Goal: Participate in discussion: Engage in conversation with other users on a specific topic

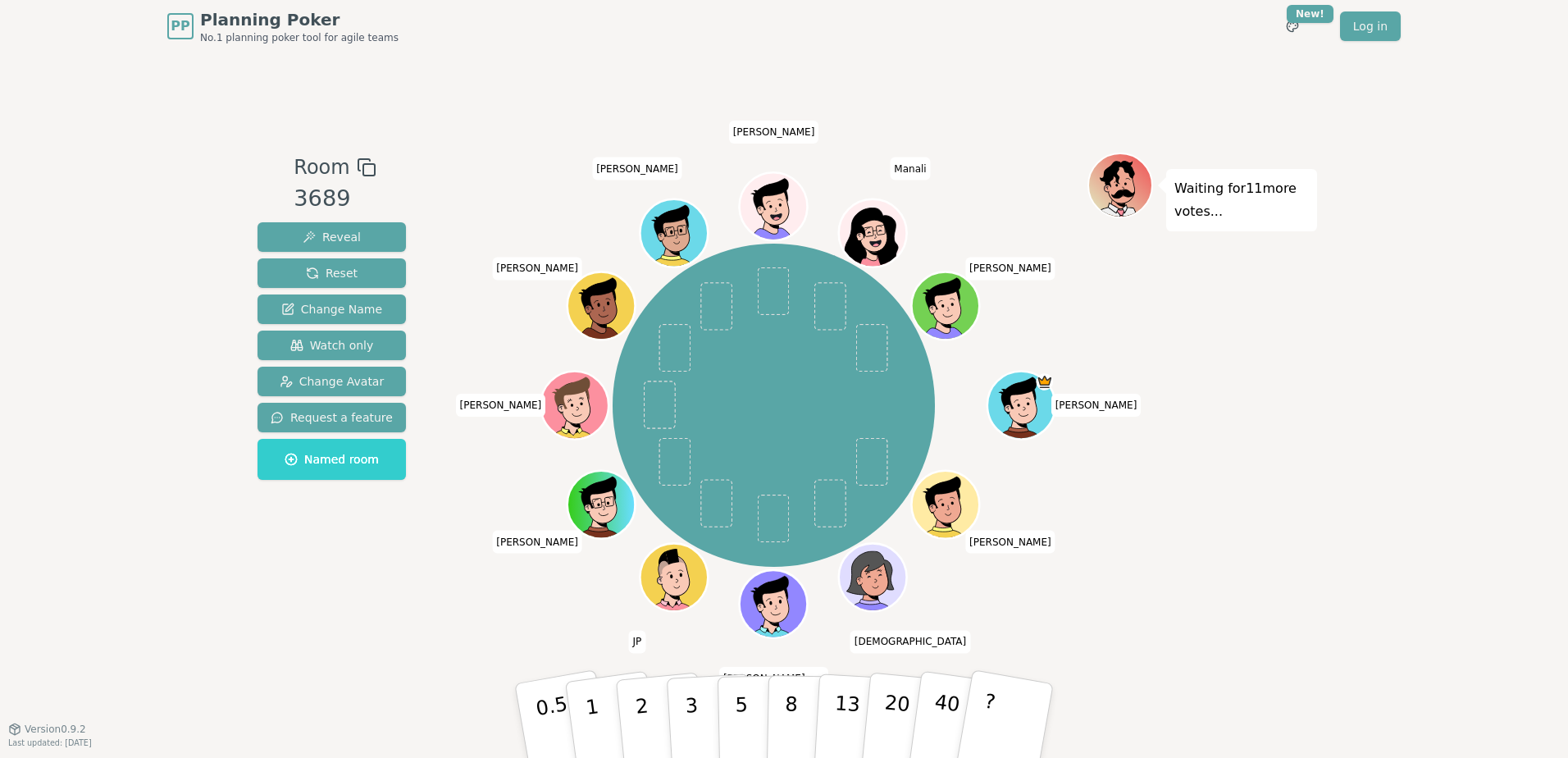
click at [245, 657] on div "PP Planning Poker No.1 planning poker tool for agile teams Toggle theme New! Lo…" at bounding box center [784, 379] width 1568 height 758
click at [625, 712] on button "2" at bounding box center [661, 722] width 94 height 131
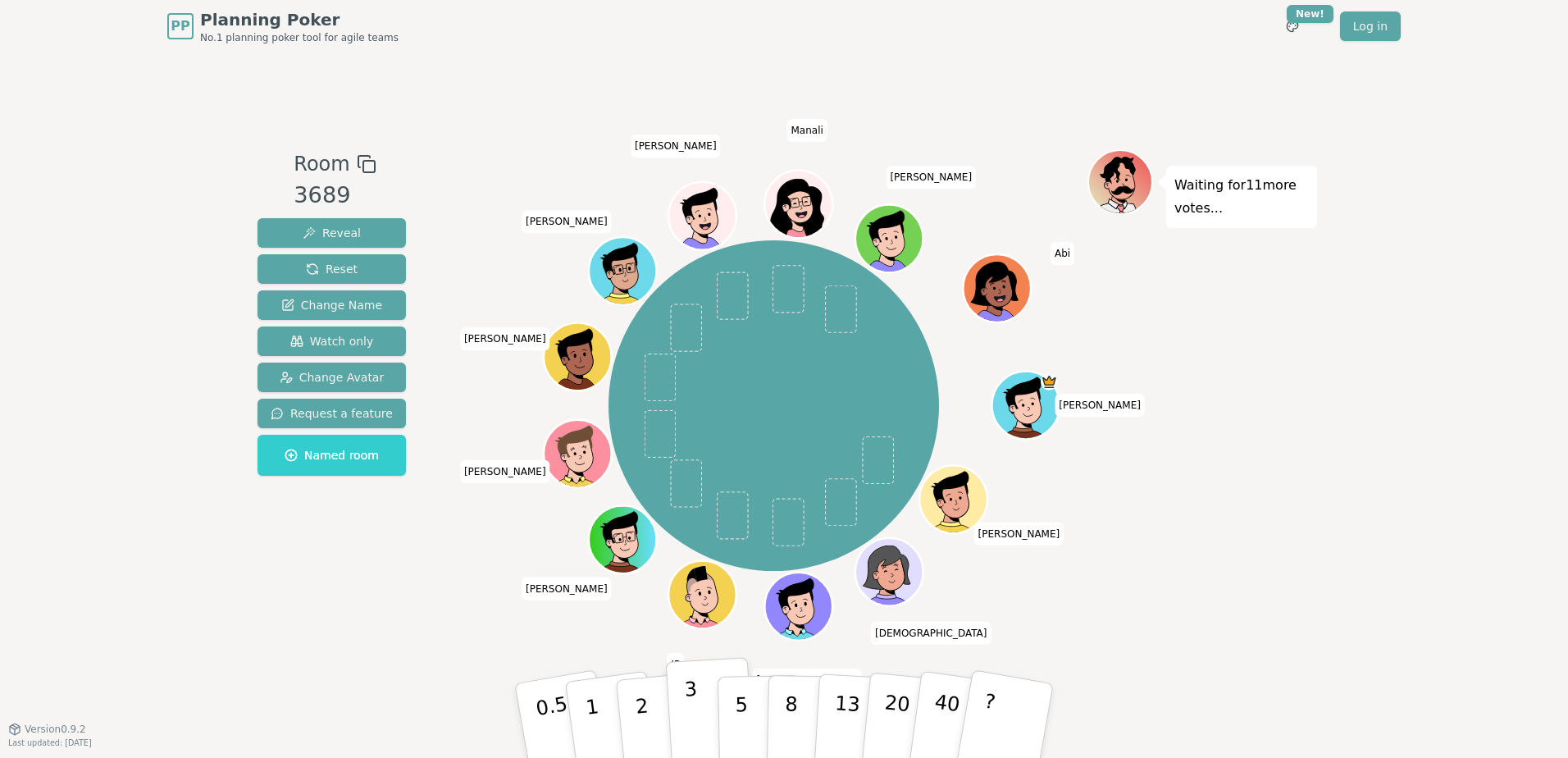
click at [673, 716] on button "3" at bounding box center [711, 721] width 90 height 128
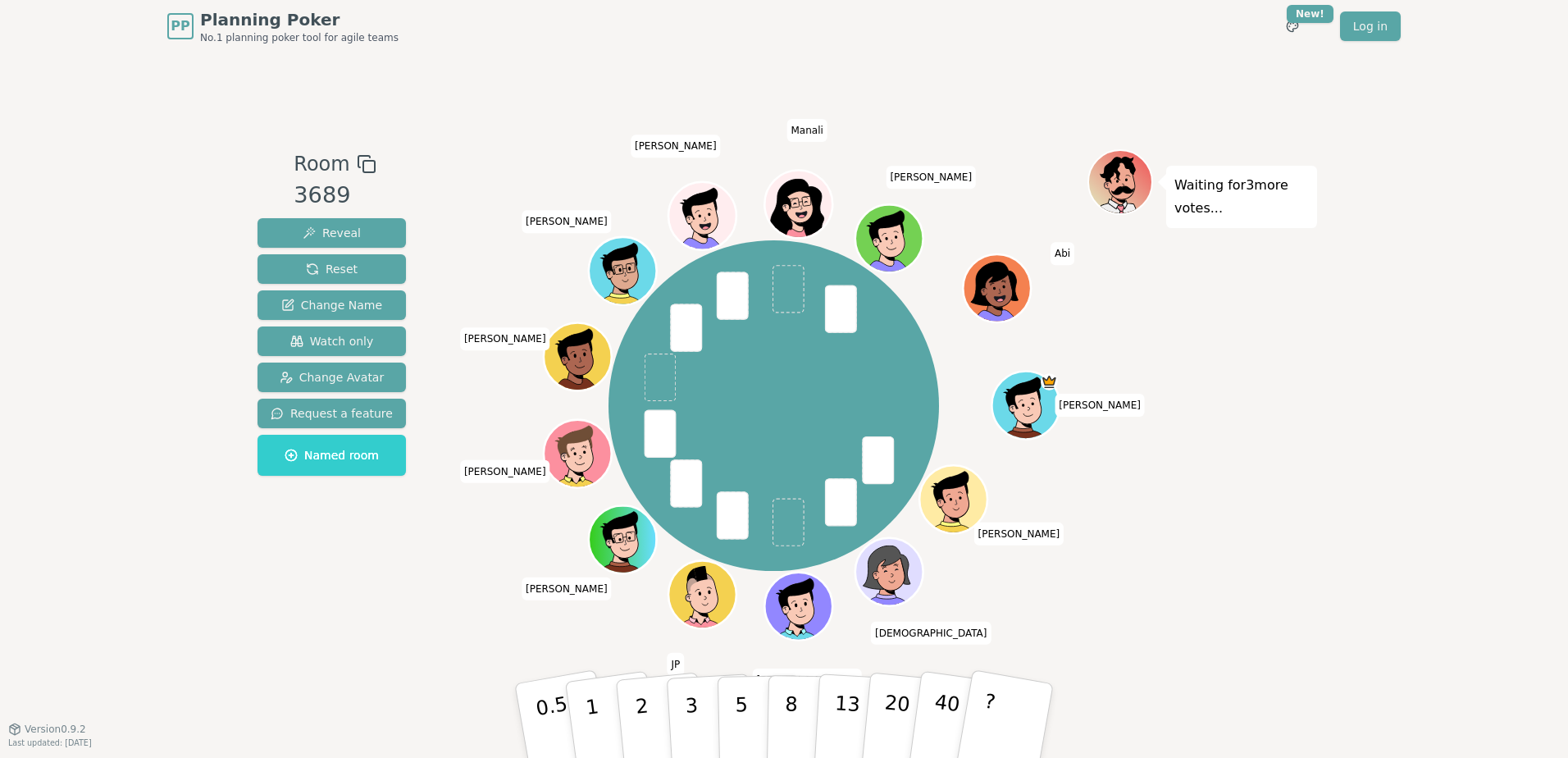
drag, startPoint x: 648, startPoint y: 687, endPoint x: 591, endPoint y: 627, distance: 82.8
click at [591, 627] on div "Room 3689 Reveal Reset Change Name Watch only Change Avatar Request a feature N…" at bounding box center [783, 390] width 1066 height 483
click at [635, 687] on p "2" at bounding box center [644, 723] width 21 height 90
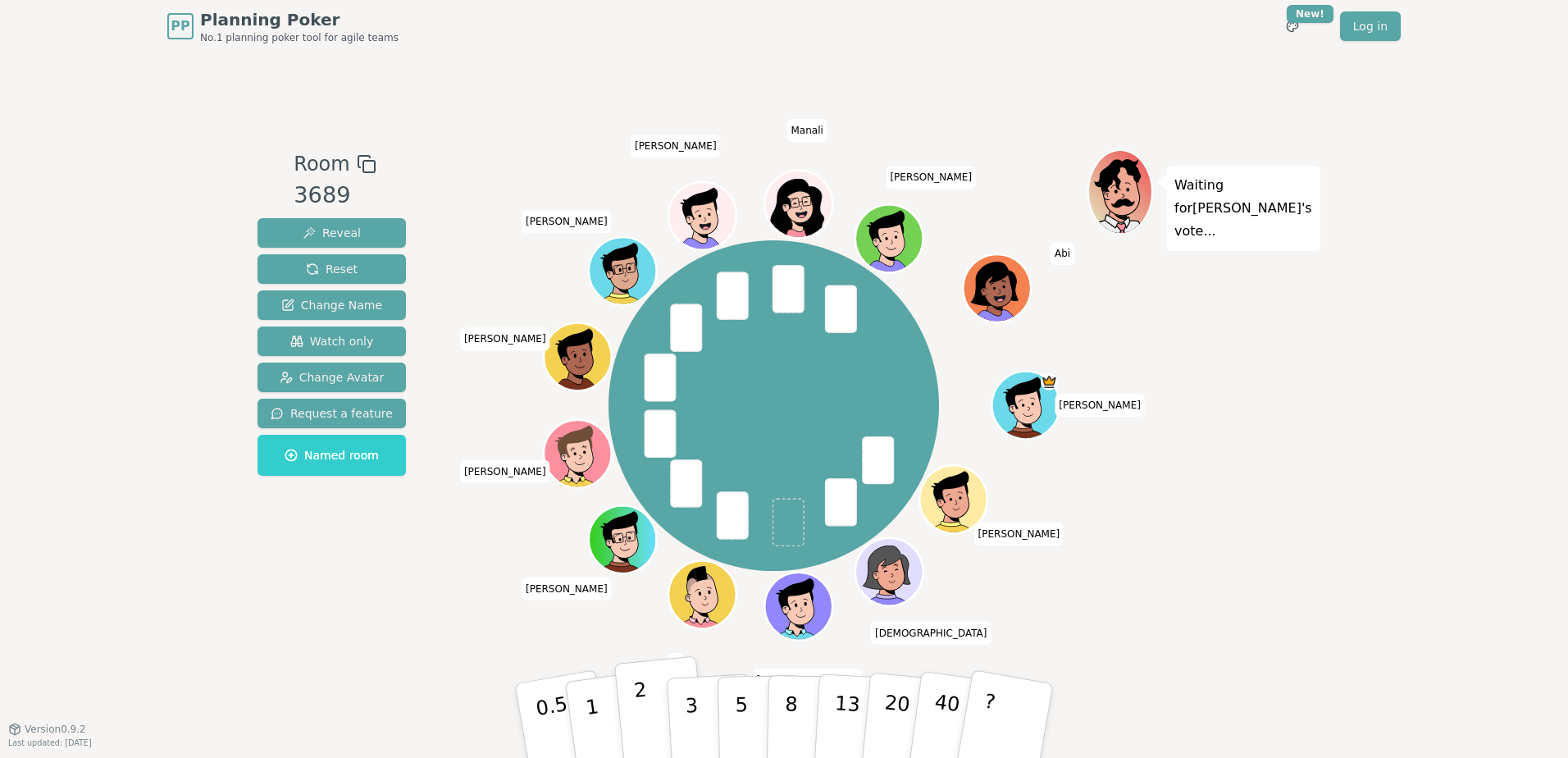
click at [639, 702] on p "2" at bounding box center [644, 723] width 21 height 90
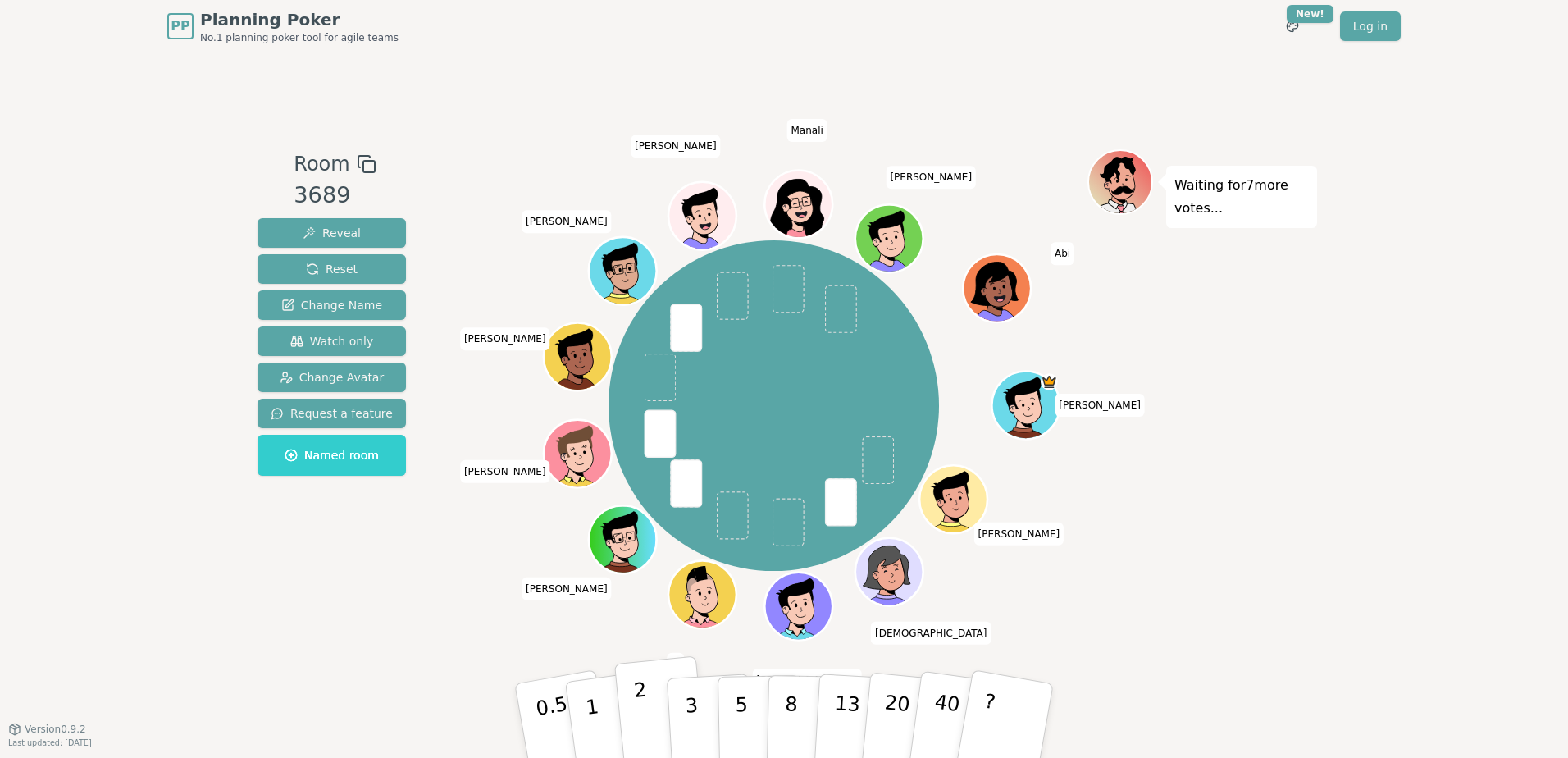
click at [627, 709] on button "2" at bounding box center [661, 722] width 94 height 131
click at [659, 697] on button "2" at bounding box center [661, 722] width 94 height 131
click at [647, 699] on button "2" at bounding box center [661, 722] width 94 height 131
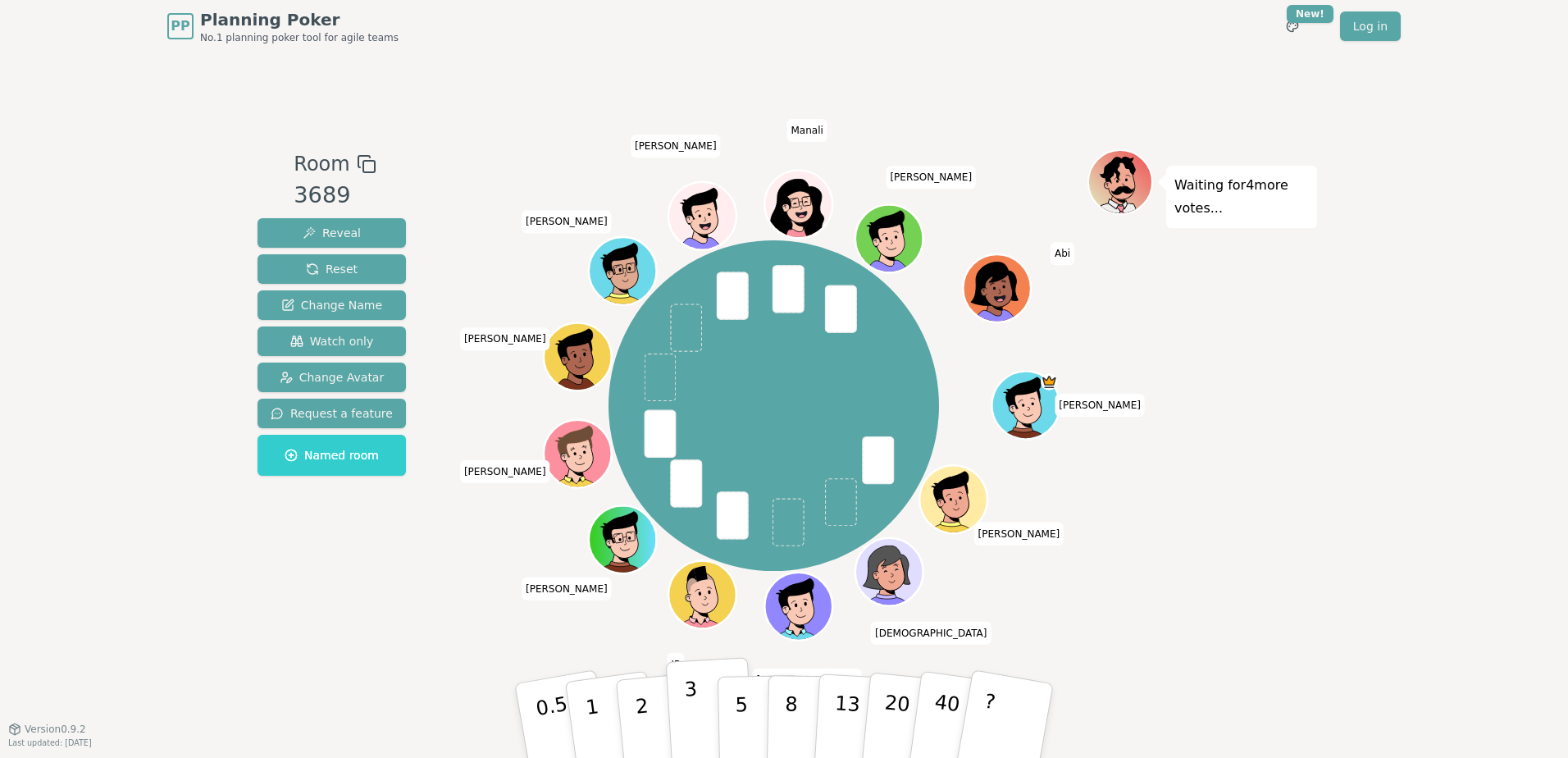
click at [711, 712] on button "3" at bounding box center [711, 721] width 90 height 128
click at [691, 712] on p "3" at bounding box center [692, 723] width 19 height 90
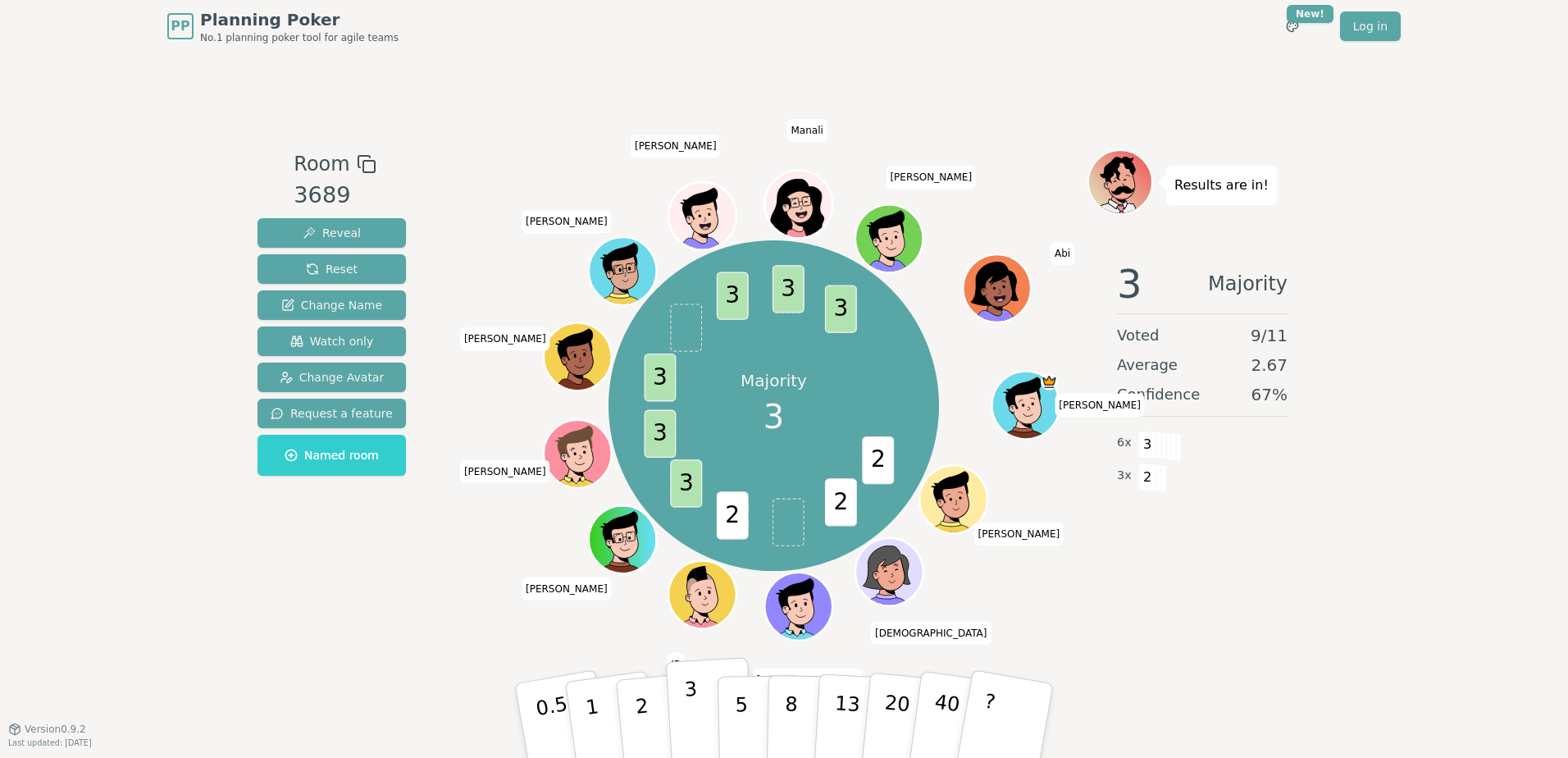
click at [696, 717] on button "3" at bounding box center [711, 721] width 90 height 128
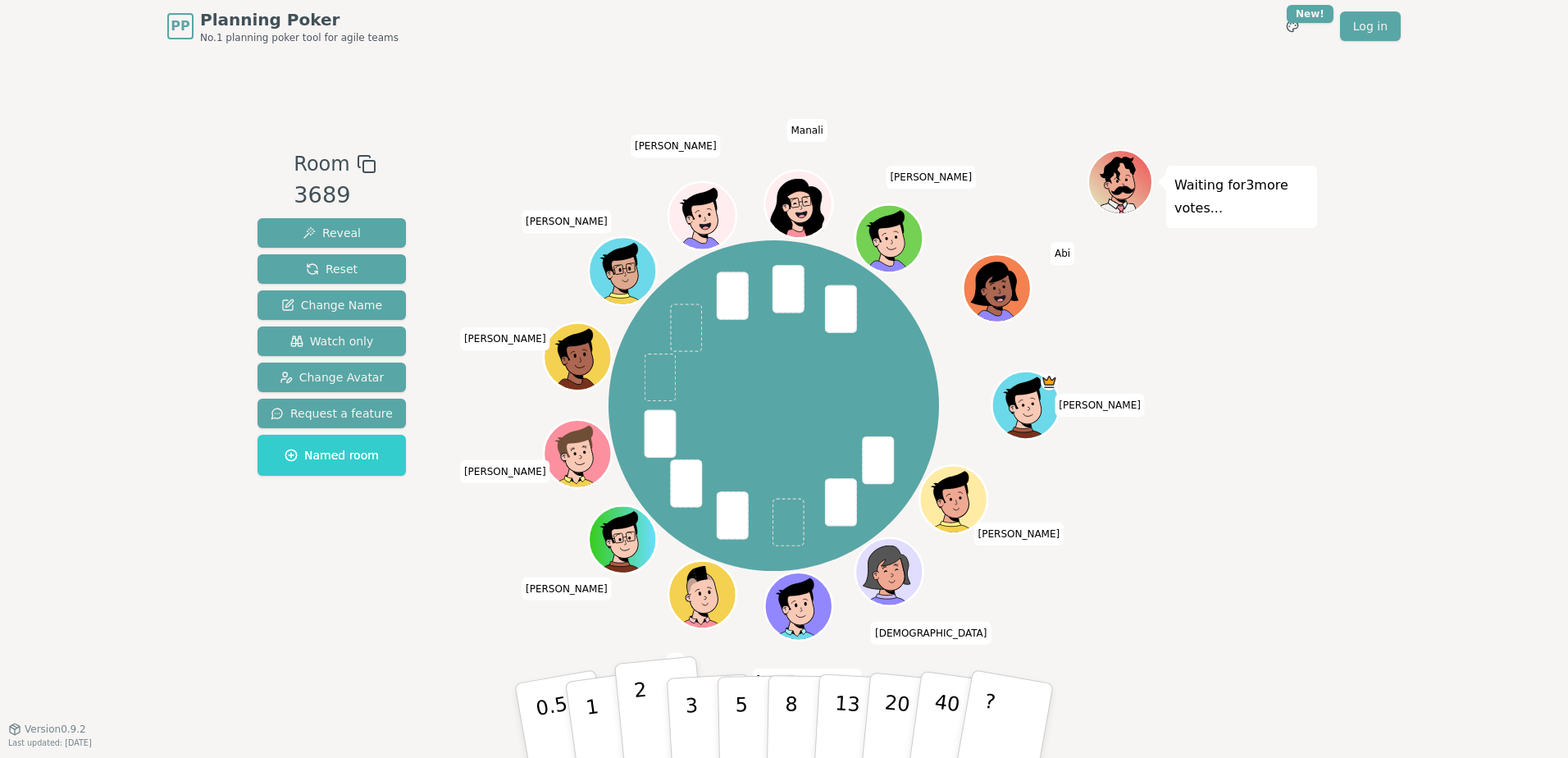
click at [639, 710] on p "2" at bounding box center [644, 723] width 21 height 90
click at [657, 713] on button "2" at bounding box center [661, 722] width 94 height 131
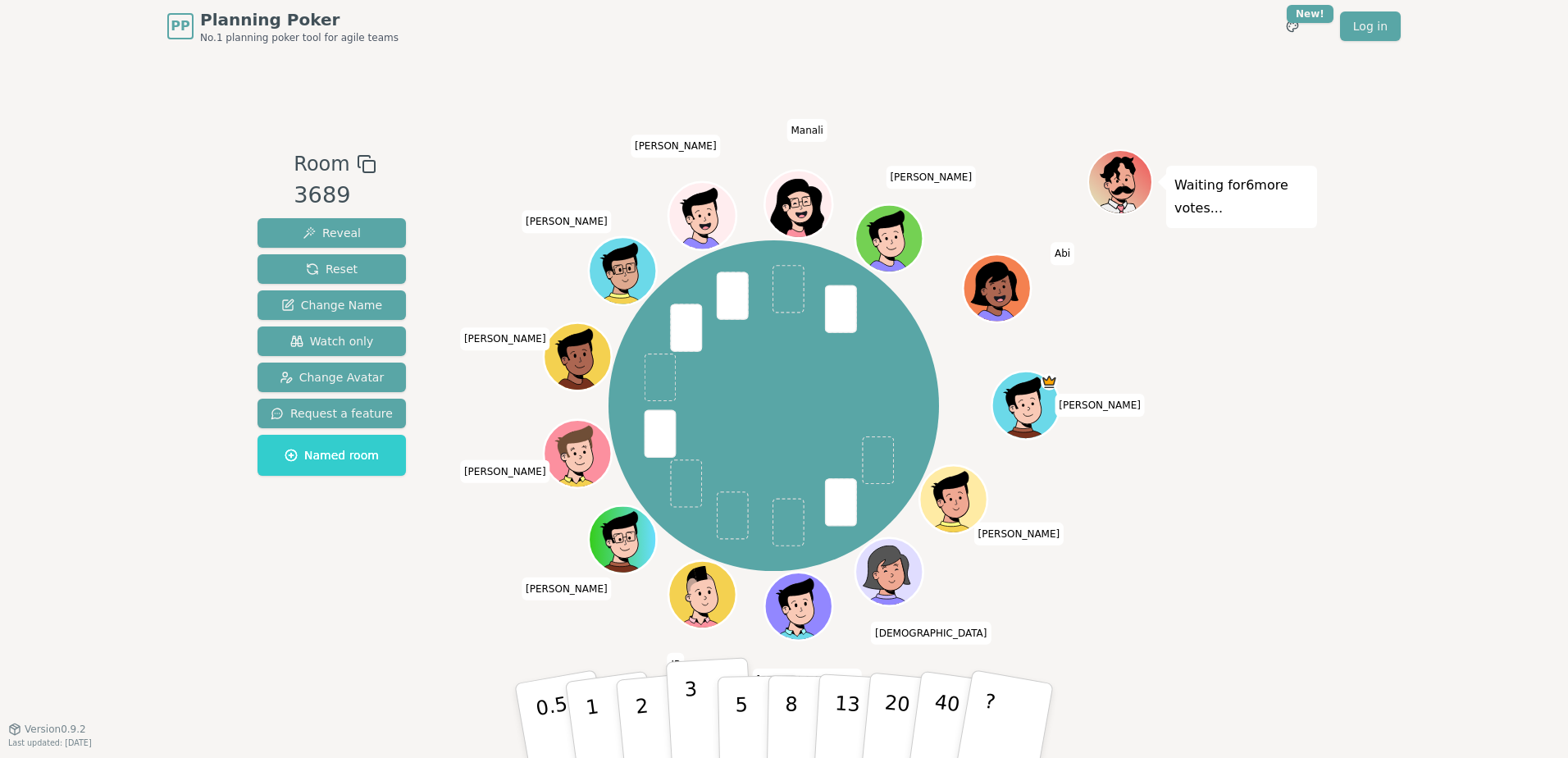
click at [672, 702] on button "3" at bounding box center [711, 721] width 90 height 128
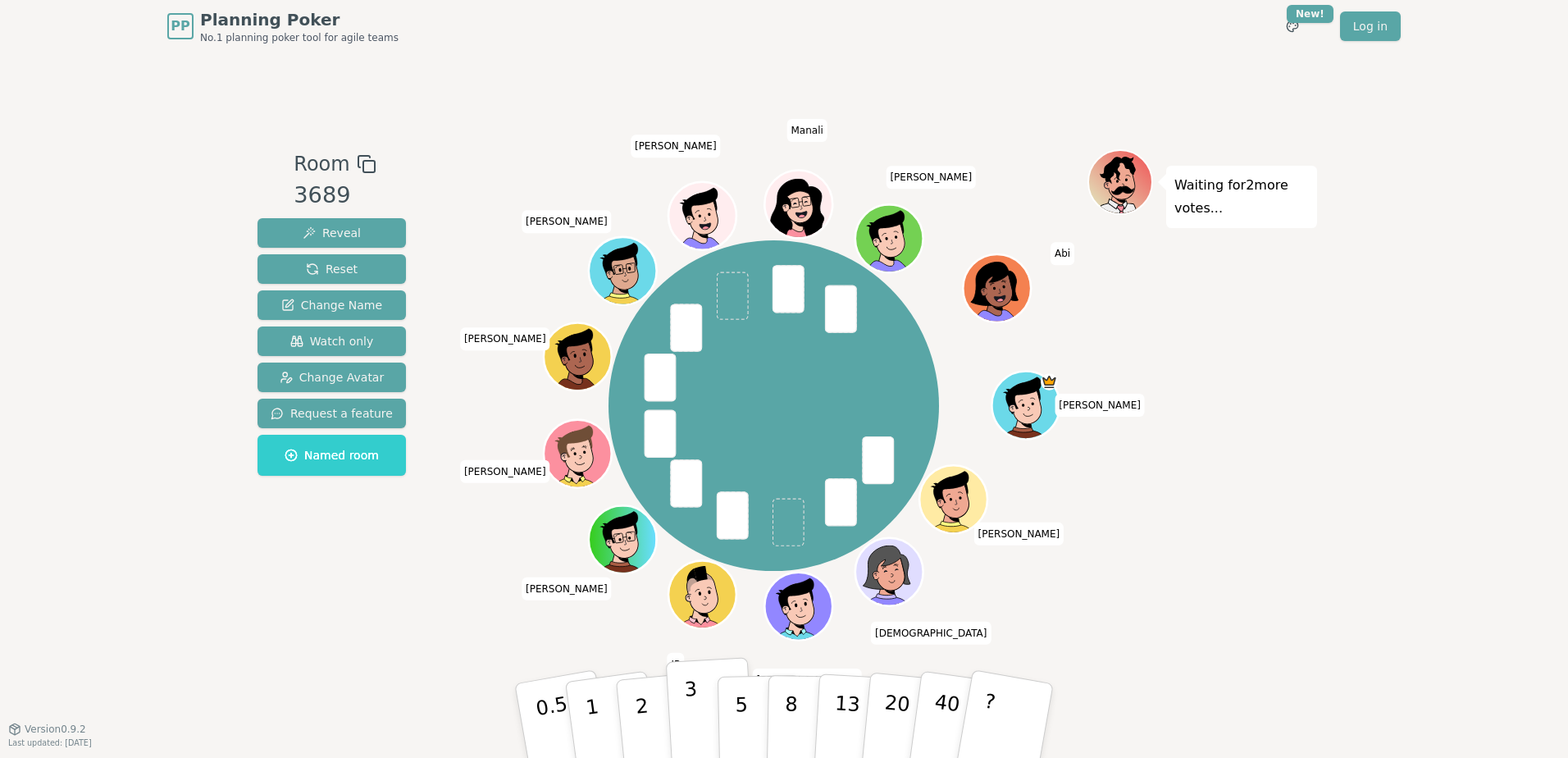
click at [673, 716] on button "3" at bounding box center [711, 721] width 90 height 128
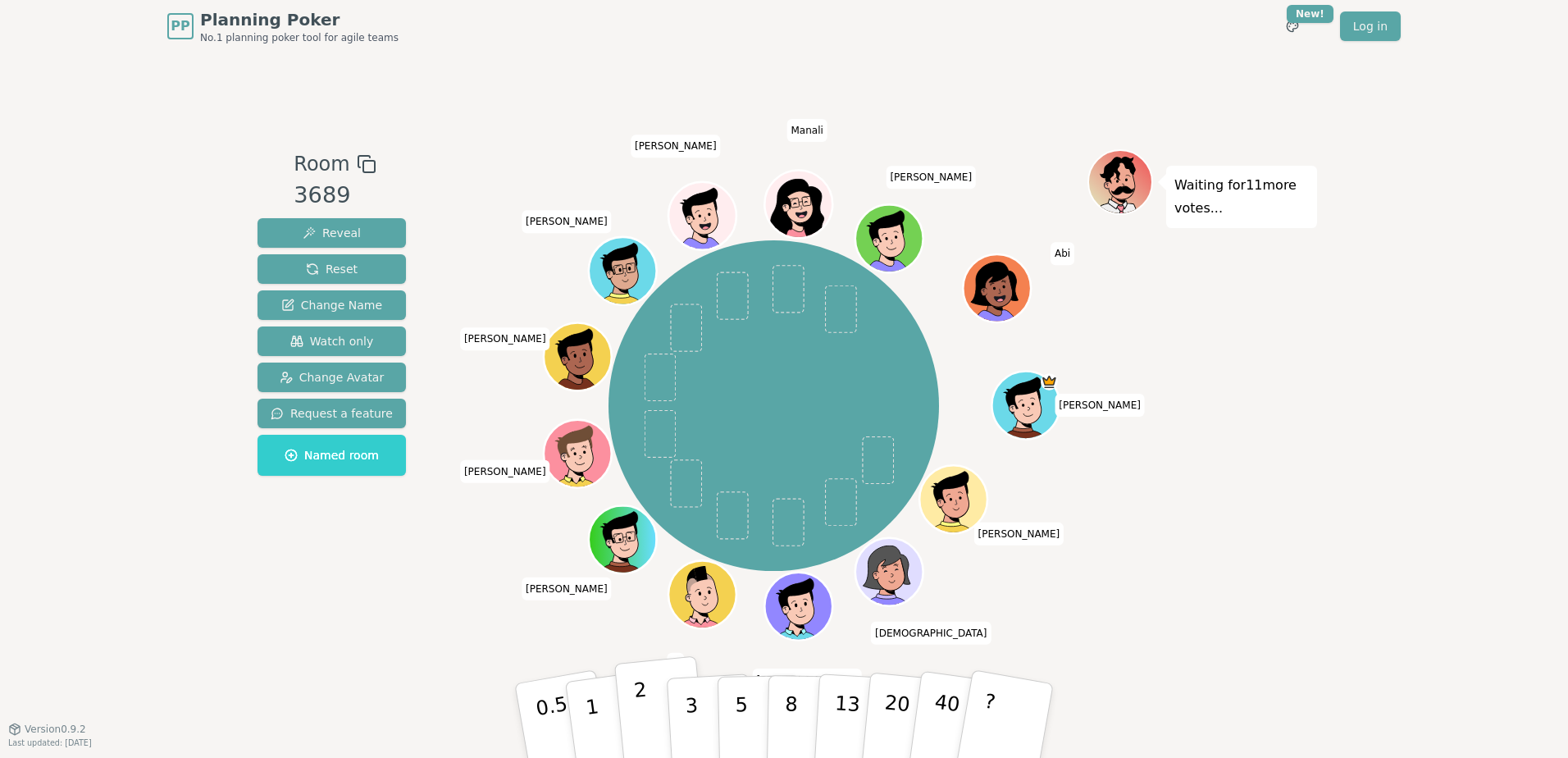
click at [650, 708] on button "2" at bounding box center [661, 722] width 94 height 131
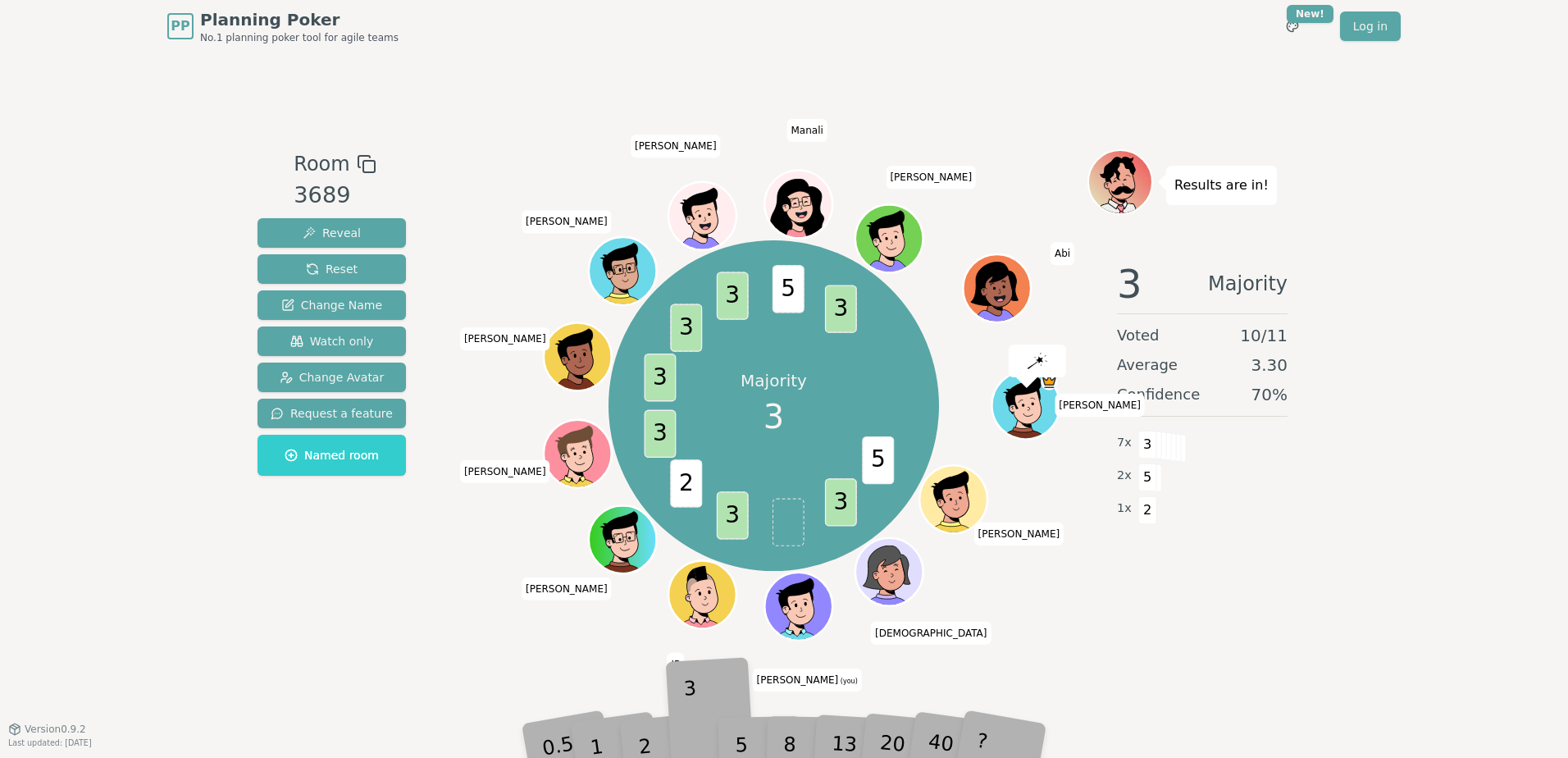
click at [686, 717] on div "3" at bounding box center [710, 720] width 53 height 60
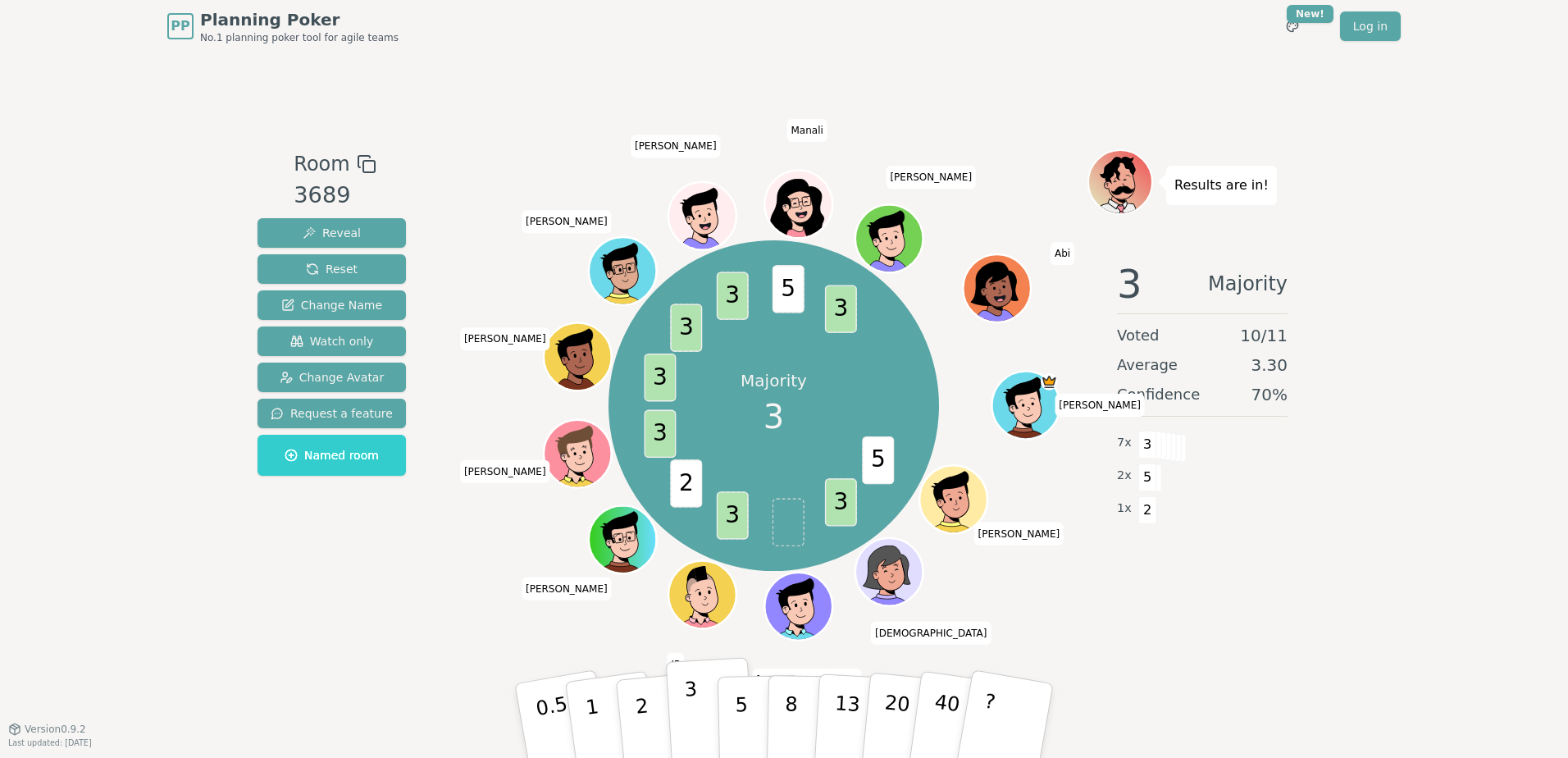
click at [705, 721] on button "3" at bounding box center [711, 721] width 90 height 128
click at [1274, 605] on div "Results are in! 3 Majority Voted 11 / 11 Average 3.27 Confidence 73 % 8 x 3 2 x…" at bounding box center [1201, 390] width 229 height 483
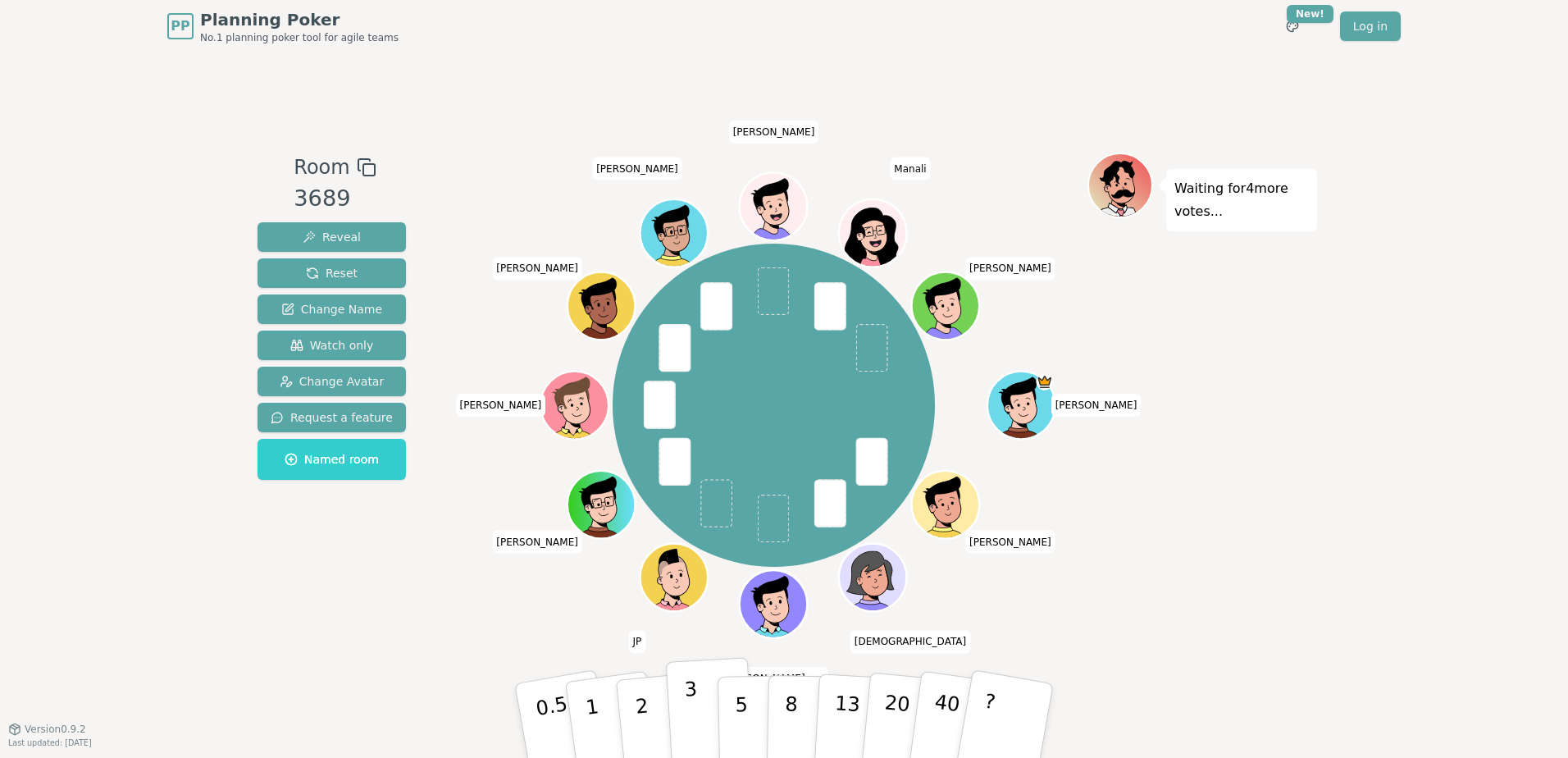
click at [704, 683] on button "3" at bounding box center [711, 721] width 90 height 128
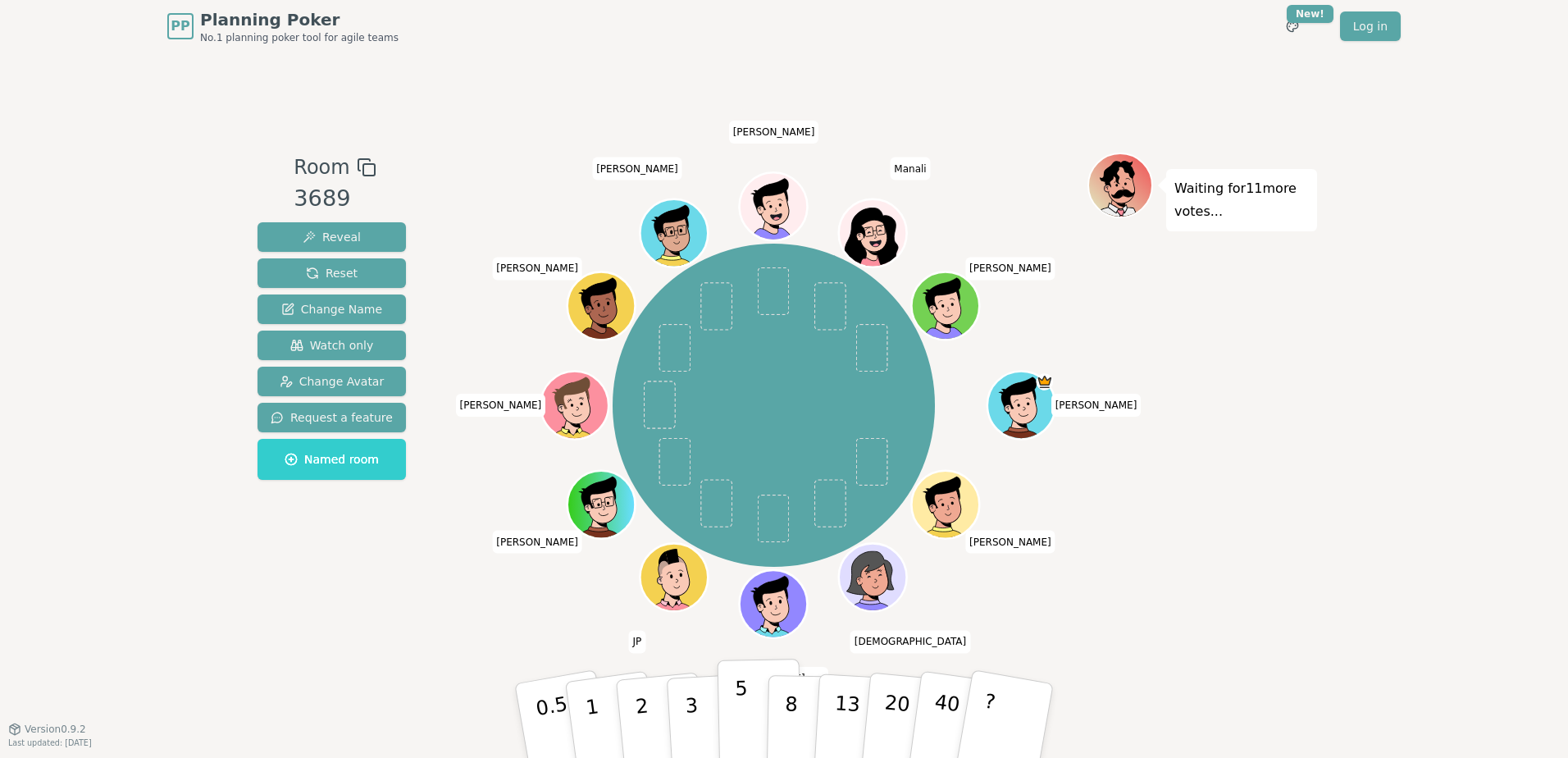
click at [745, 701] on p "5" at bounding box center [742, 721] width 14 height 89
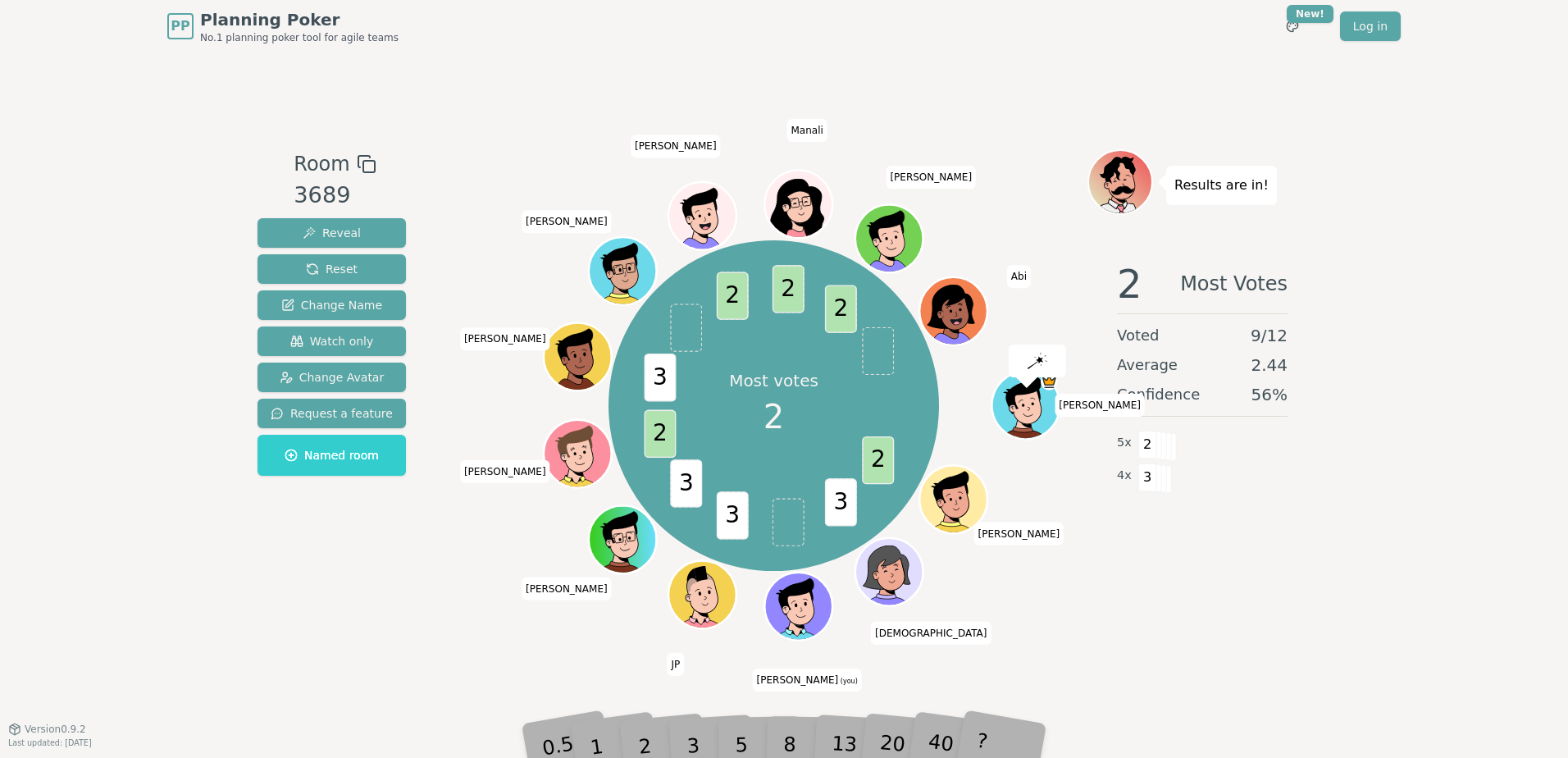
click at [284, 635] on div "Room 3689 Reveal Reset Change Name Watch only Change Avatar Request a feature N…" at bounding box center [783, 390] width 1066 height 676
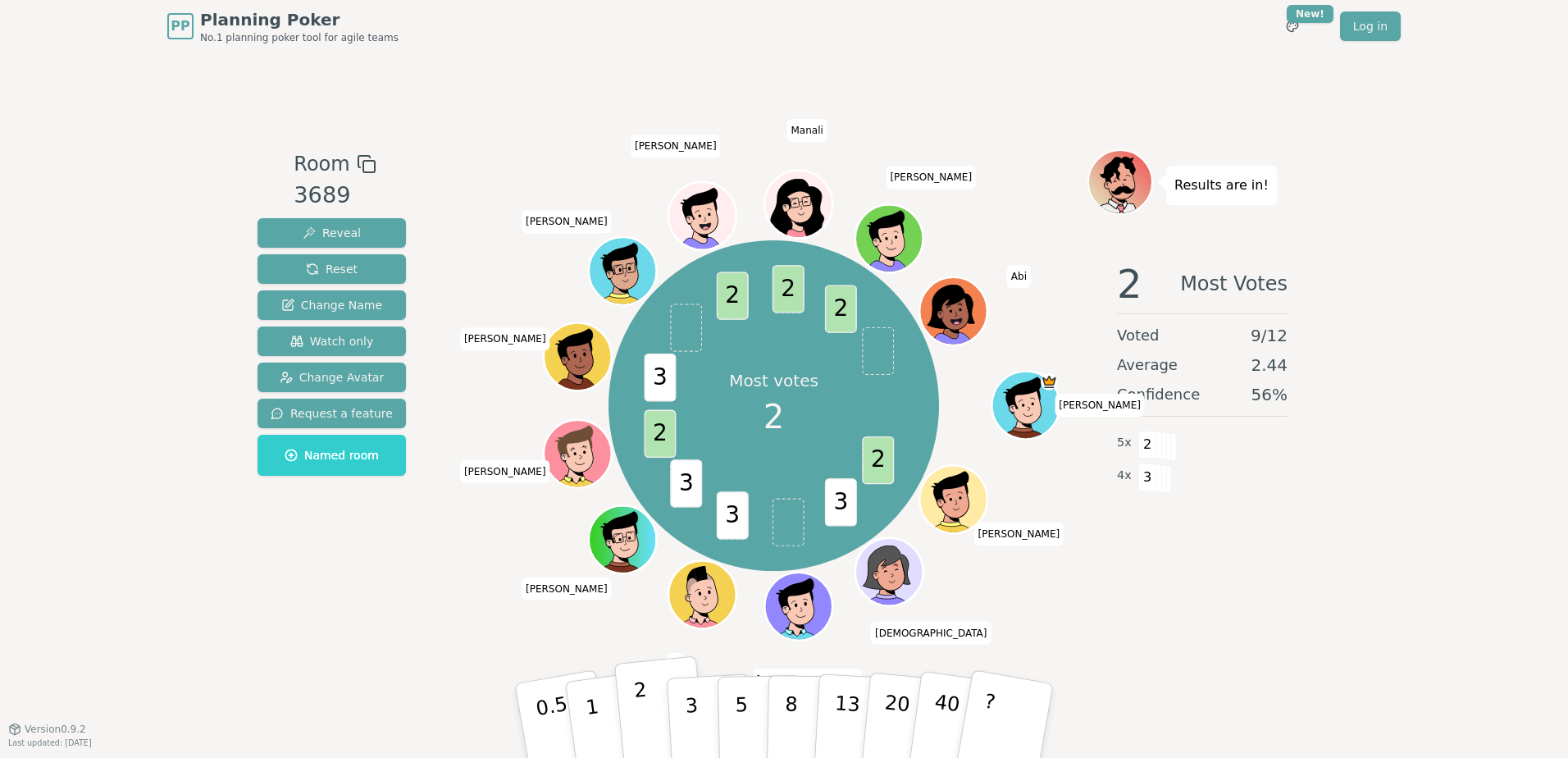
click at [655, 698] on button "2" at bounding box center [661, 722] width 94 height 131
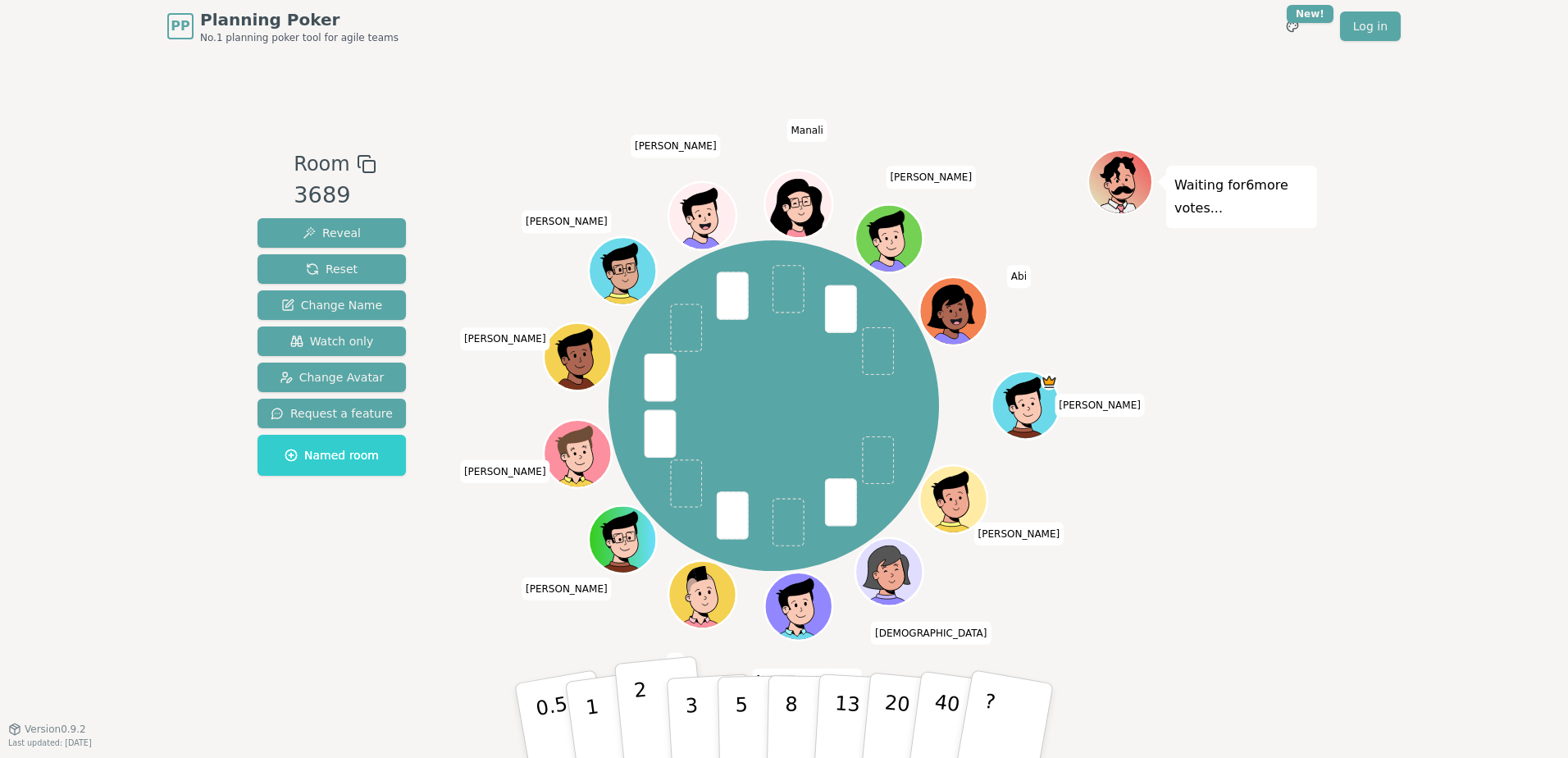
click at [635, 717] on button "2" at bounding box center [661, 722] width 94 height 131
click at [627, 725] on button "2" at bounding box center [661, 722] width 94 height 131
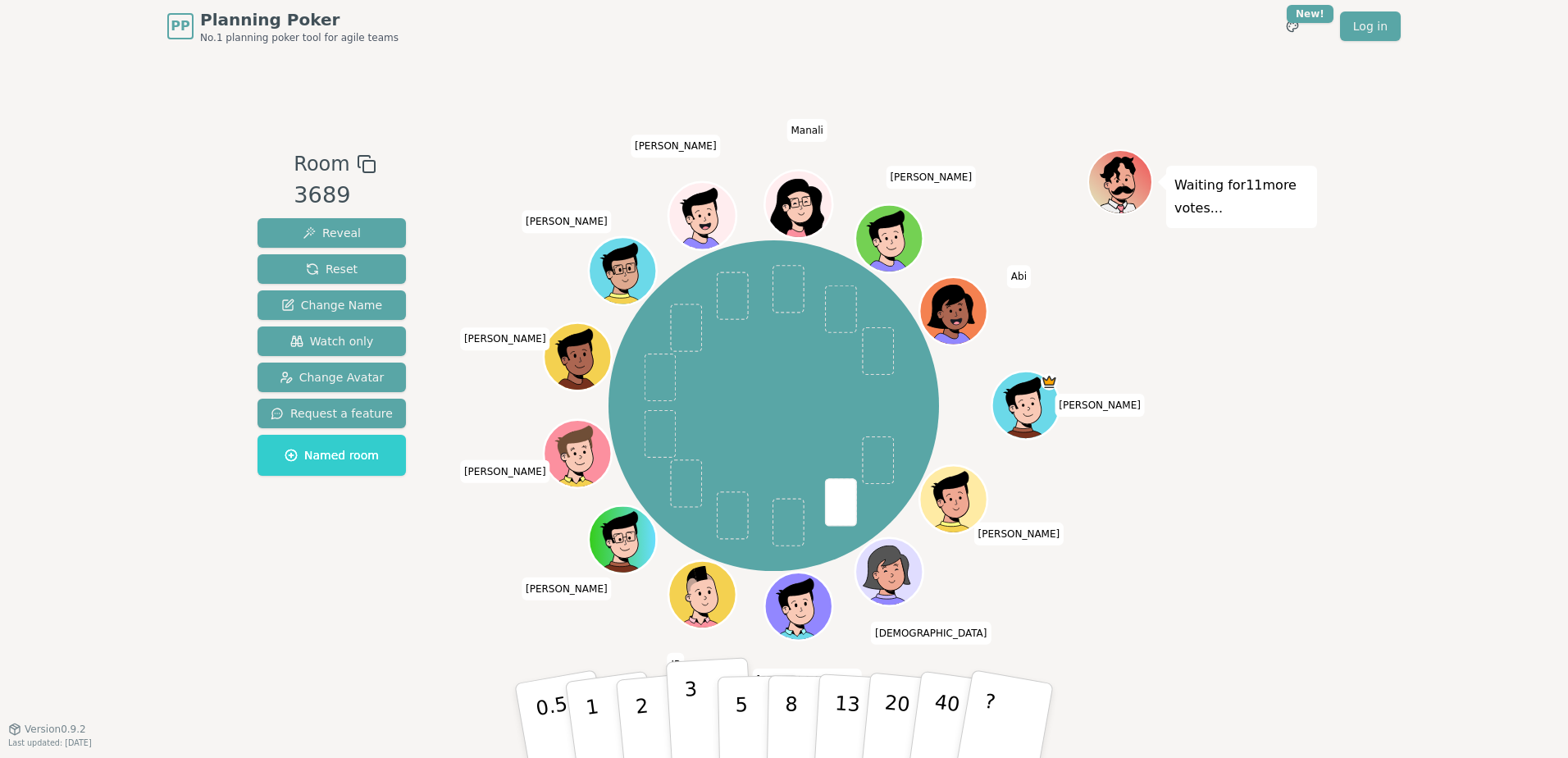
click at [676, 706] on button "3" at bounding box center [711, 721] width 90 height 128
click at [705, 734] on button "3" at bounding box center [711, 721] width 90 height 128
click at [711, 705] on button "3" at bounding box center [711, 721] width 90 height 128
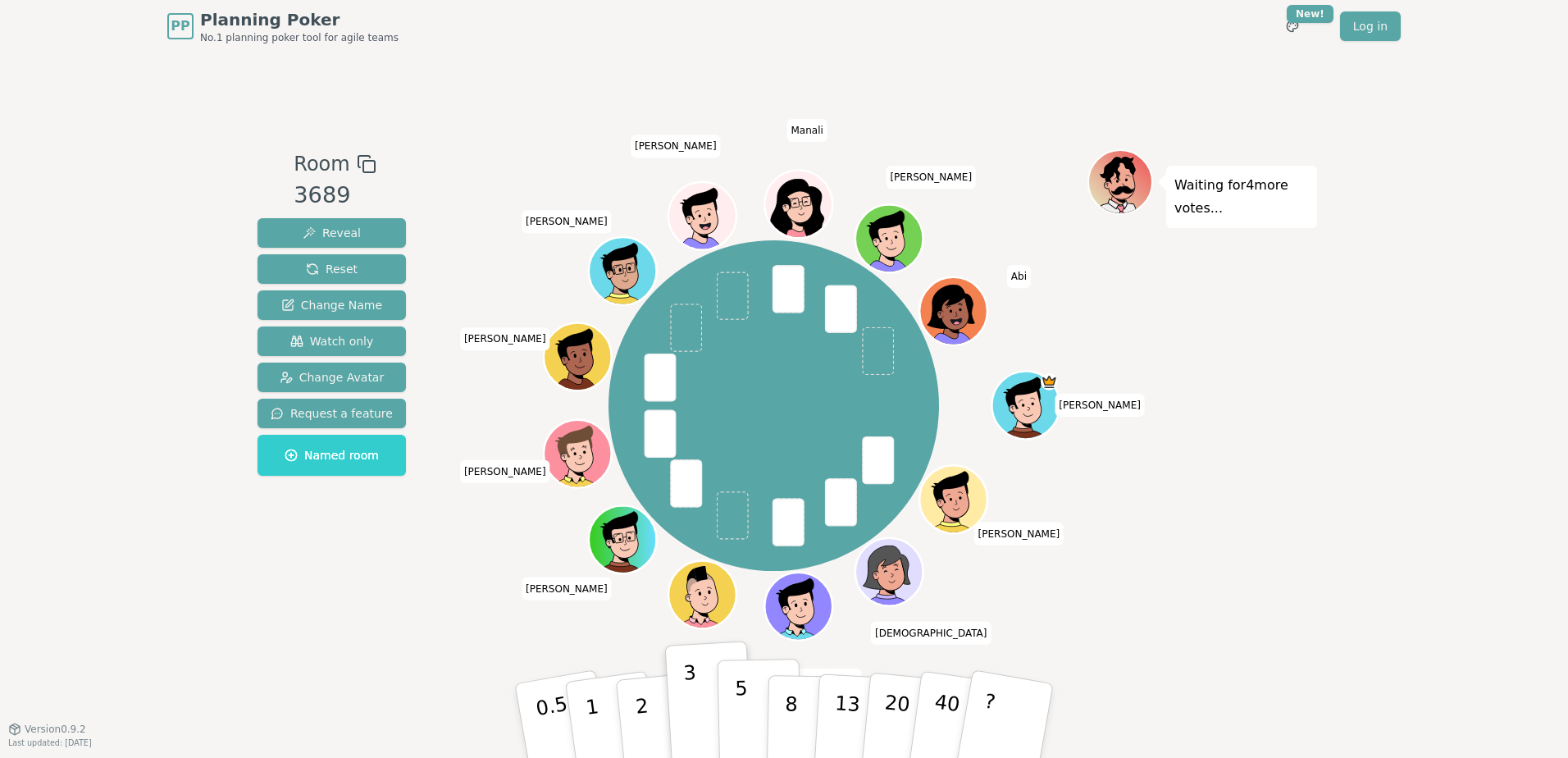
click at [758, 710] on button "5" at bounding box center [760, 721] width 85 height 125
click at [709, 720] on button "3" at bounding box center [711, 721] width 90 height 128
click at [729, 720] on button "5" at bounding box center [760, 721] width 85 height 125
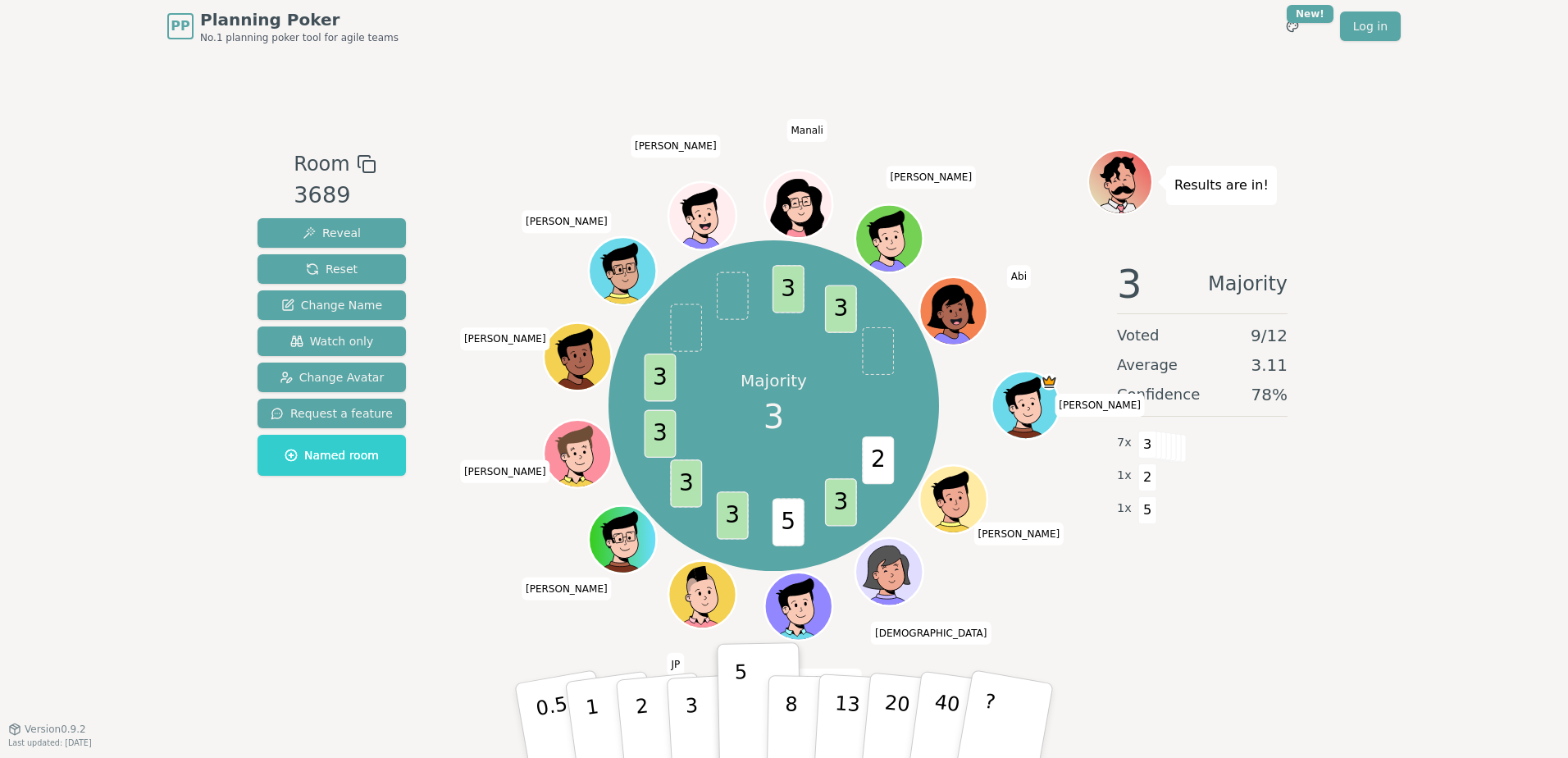
drag, startPoint x: 705, startPoint y: 737, endPoint x: 417, endPoint y: 606, distance: 316.4
click at [417, 606] on div "Room 3689 Reveal Reset Change Name Watch only Change Avatar Request a feature N…" at bounding box center [783, 390] width 1066 height 483
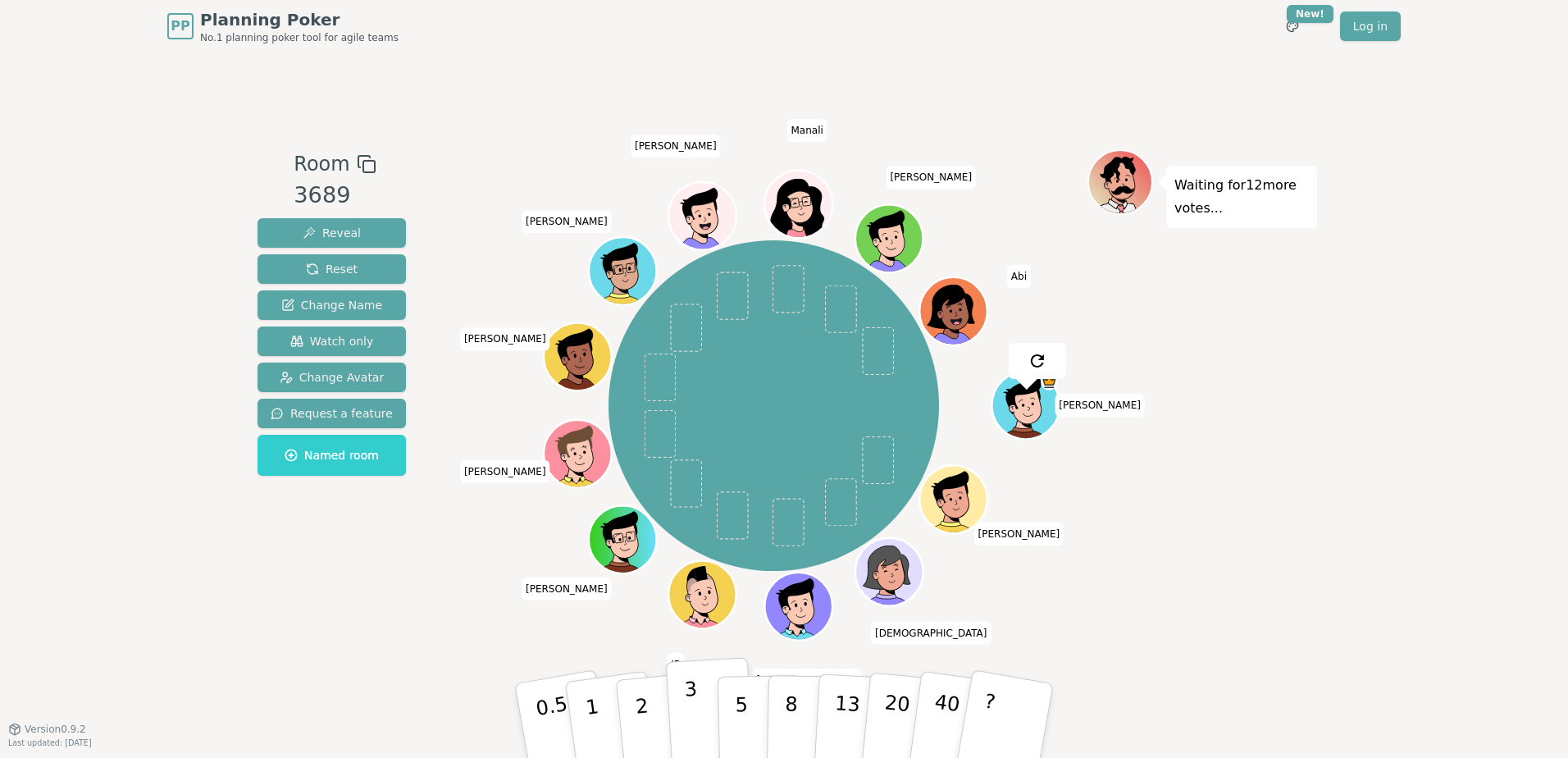
click at [700, 707] on button "3" at bounding box center [711, 721] width 90 height 128
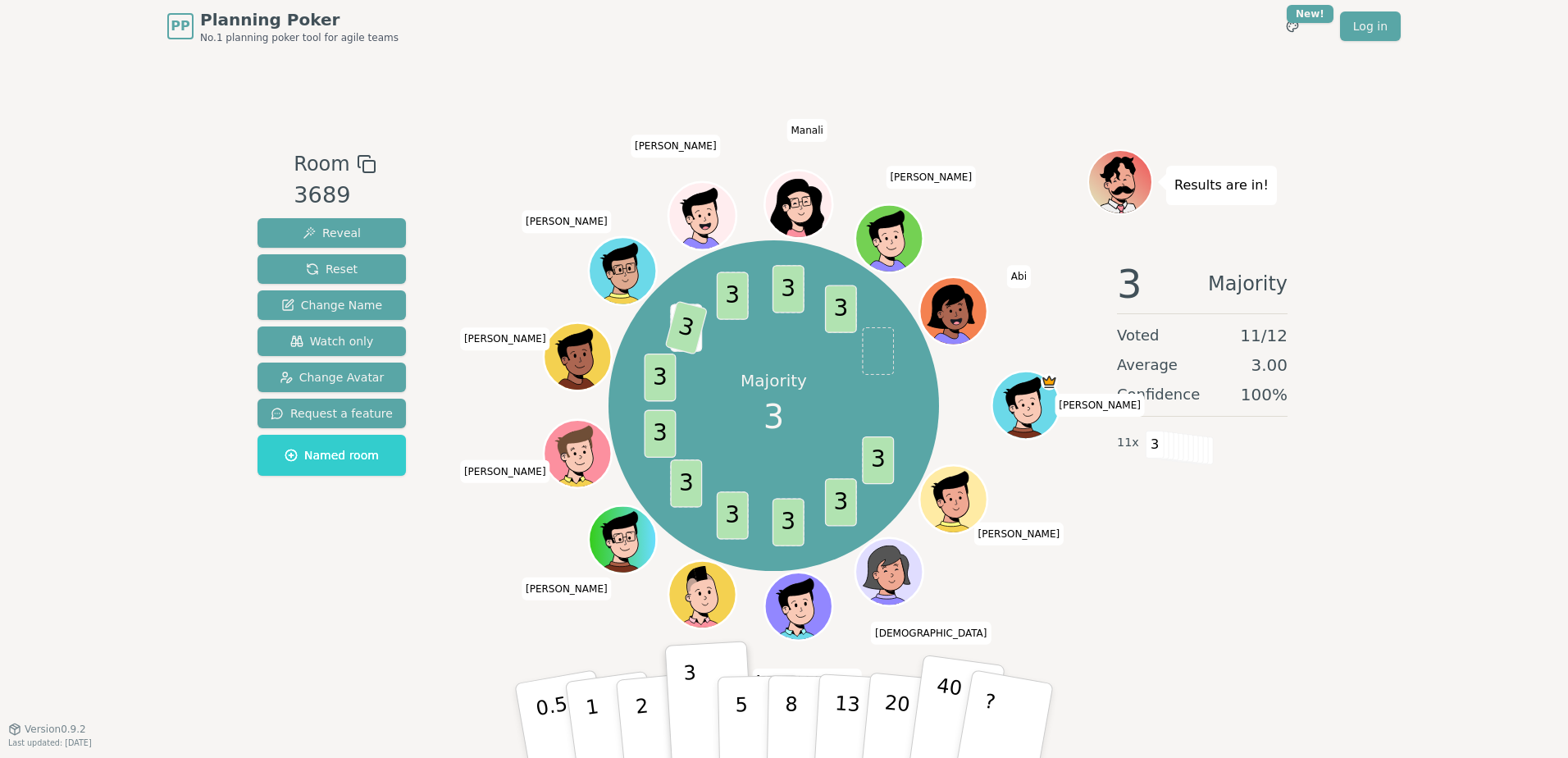
click at [949, 733] on p "40" at bounding box center [945, 719] width 37 height 91
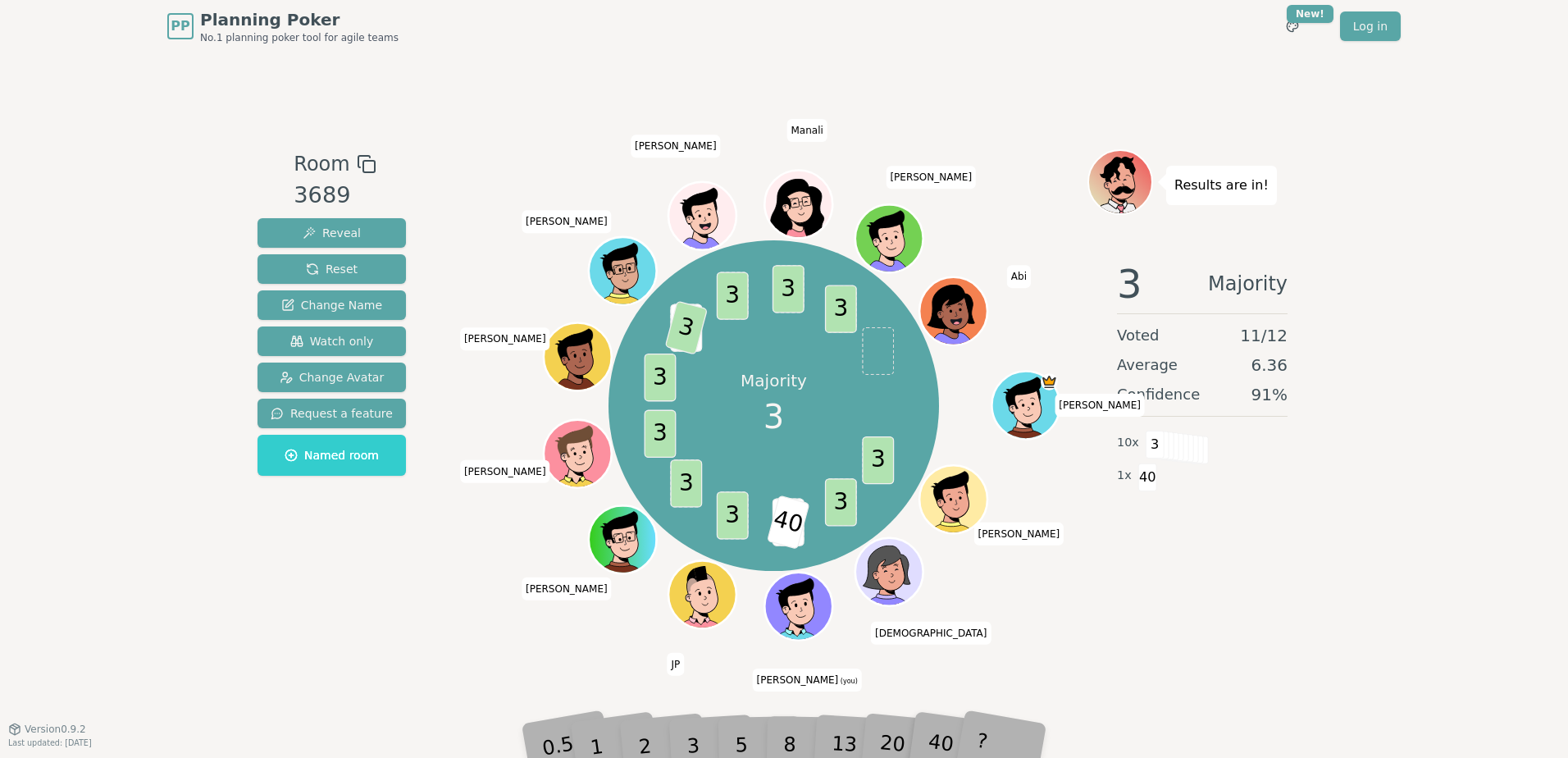
click at [1021, 732] on div "?" at bounding box center [1005, 721] width 59 height 64
click at [1190, 692] on div "Room 3689 Reveal Reset Change Name Watch only Change Avatar Request a feature N…" at bounding box center [783, 390] width 1066 height 676
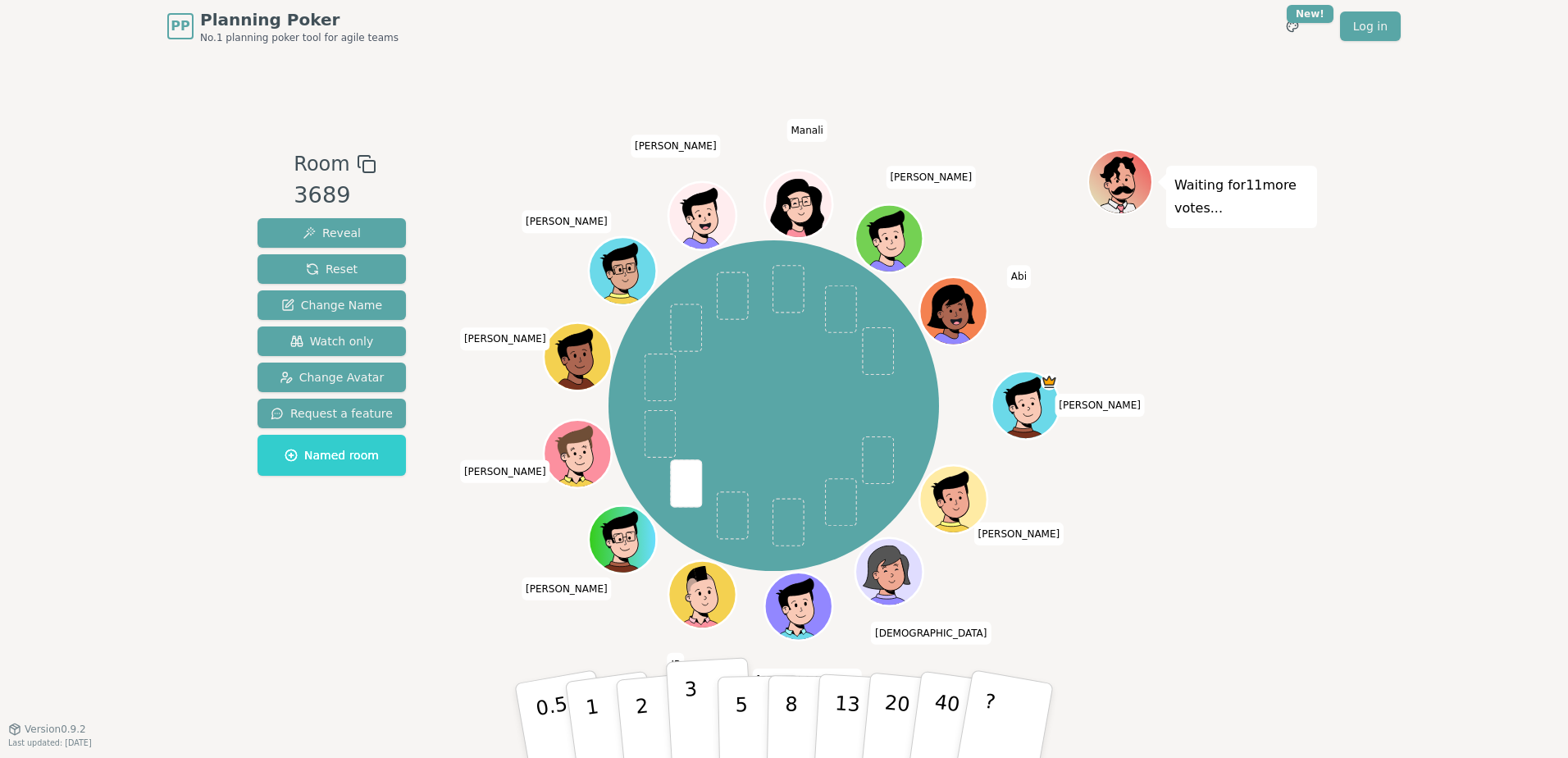
click at [705, 704] on button "3" at bounding box center [711, 721] width 90 height 128
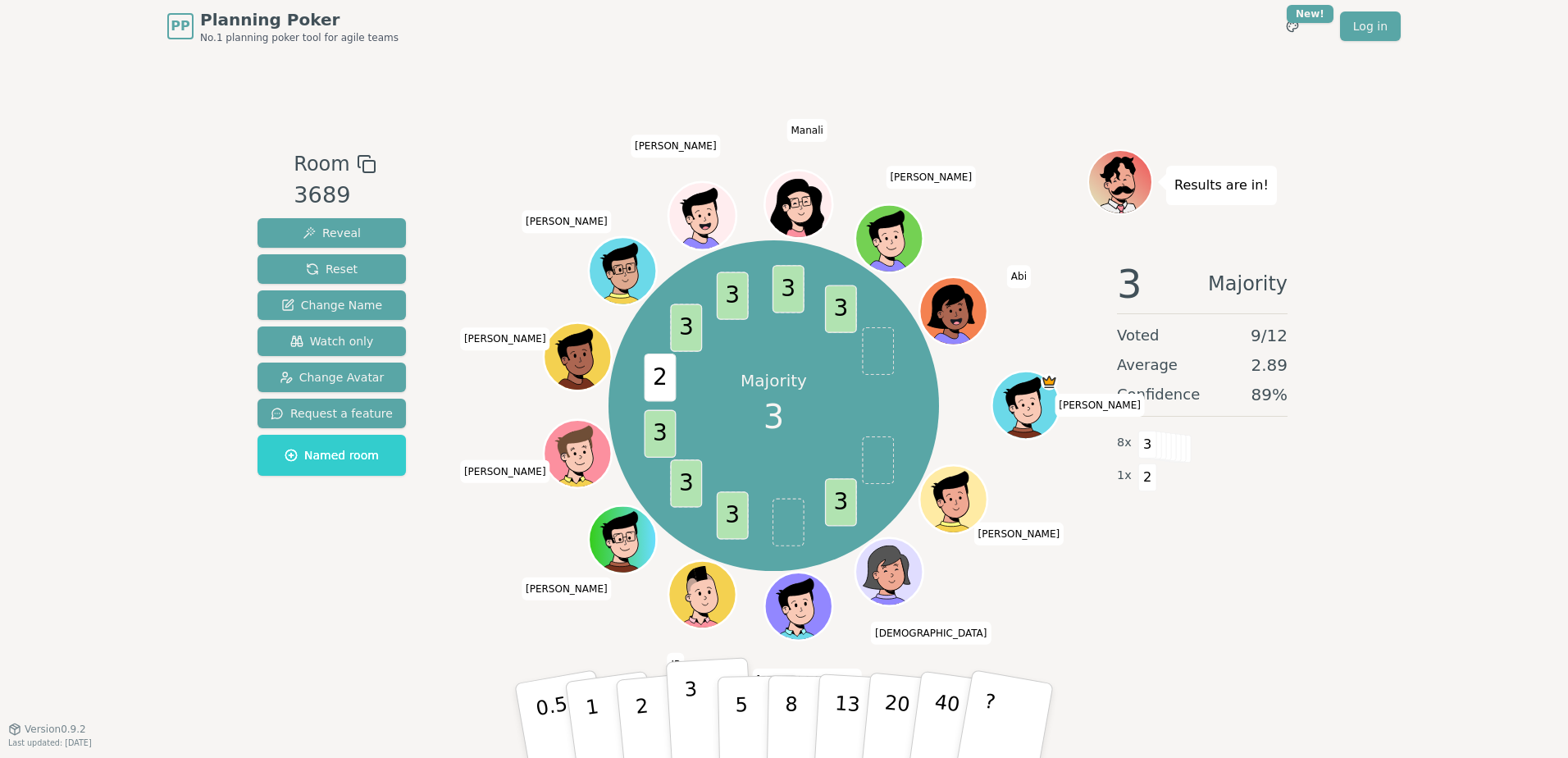
click at [706, 697] on button "3" at bounding box center [711, 721] width 90 height 128
click at [1001, 710] on button "?" at bounding box center [1005, 720] width 102 height 136
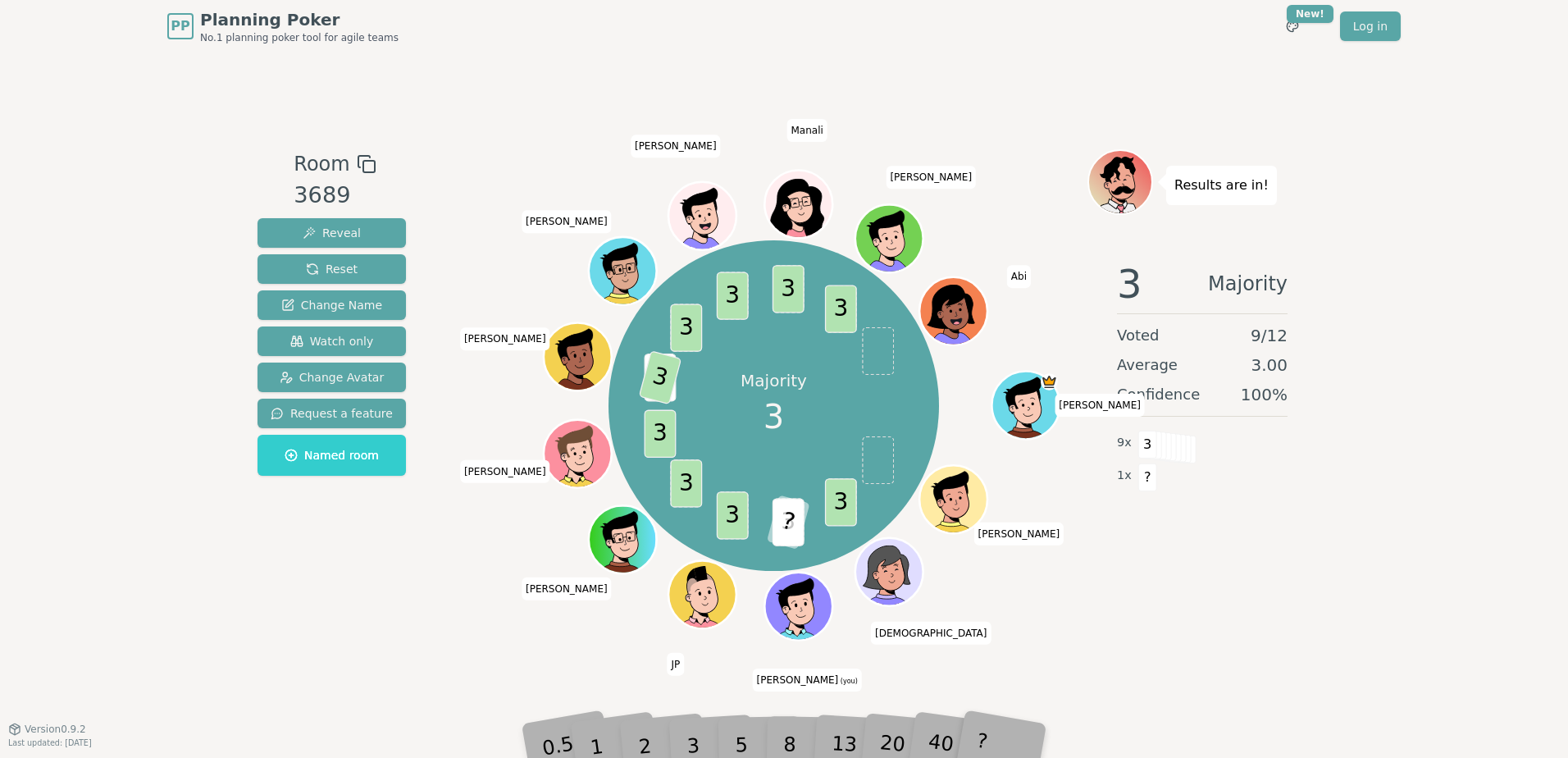
click at [944, 738] on div "40" at bounding box center [957, 720] width 57 height 63
drag, startPoint x: 651, startPoint y: 746, endPoint x: 624, endPoint y: 742, distance: 27.3
click at [624, 742] on div "0.5 1 2 3 5 8 13 20 40 ?" at bounding box center [784, 721] width 492 height 58
click at [621, 741] on div "1" at bounding box center [612, 720] width 57 height 63
click at [245, 586] on div "PP Planning Poker No.1 planning poker tool for agile teams Toggle theme New! Lo…" at bounding box center [784, 379] width 1568 height 758
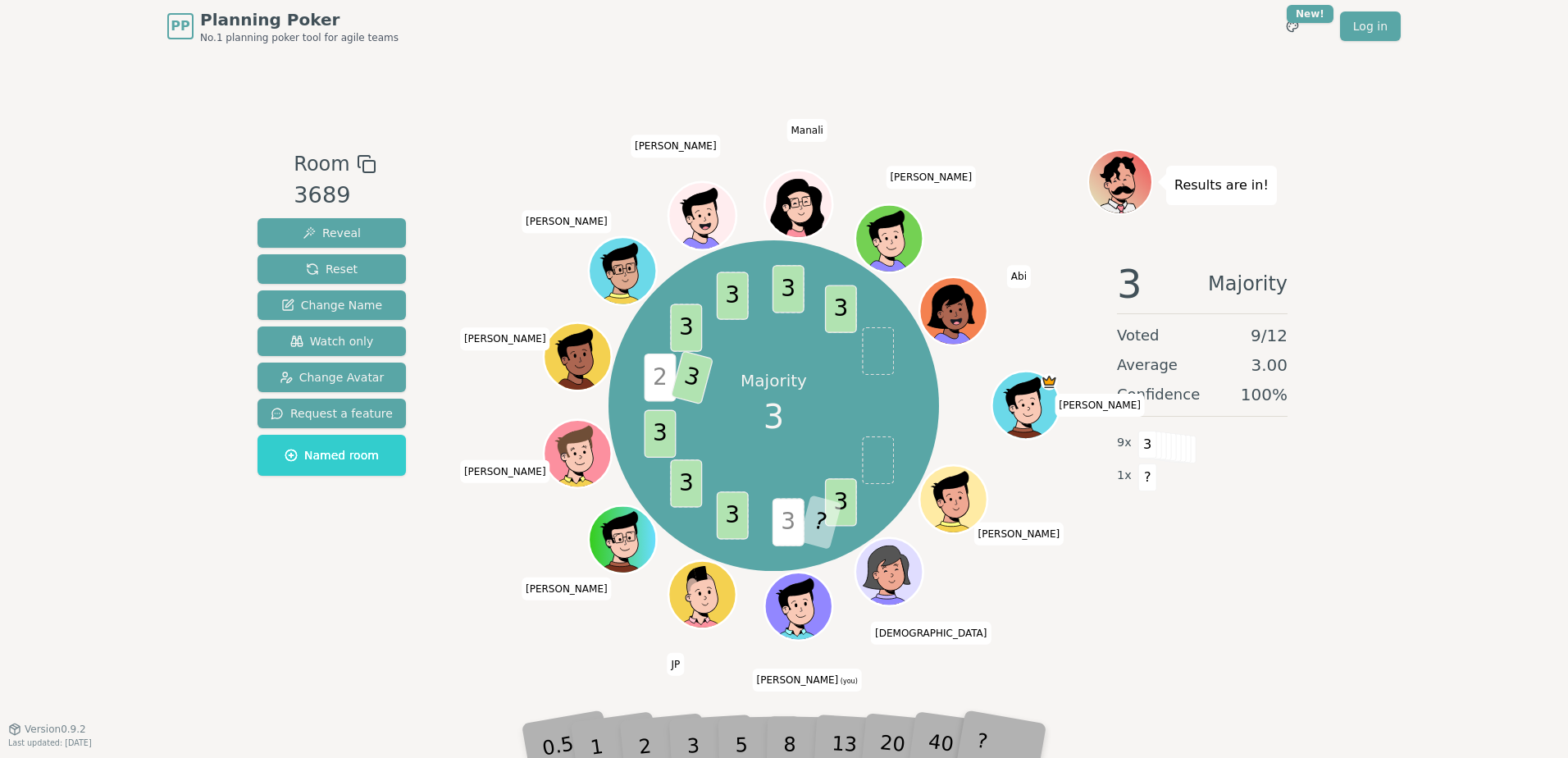
click at [812, 621] on icon at bounding box center [802, 618] width 33 height 12
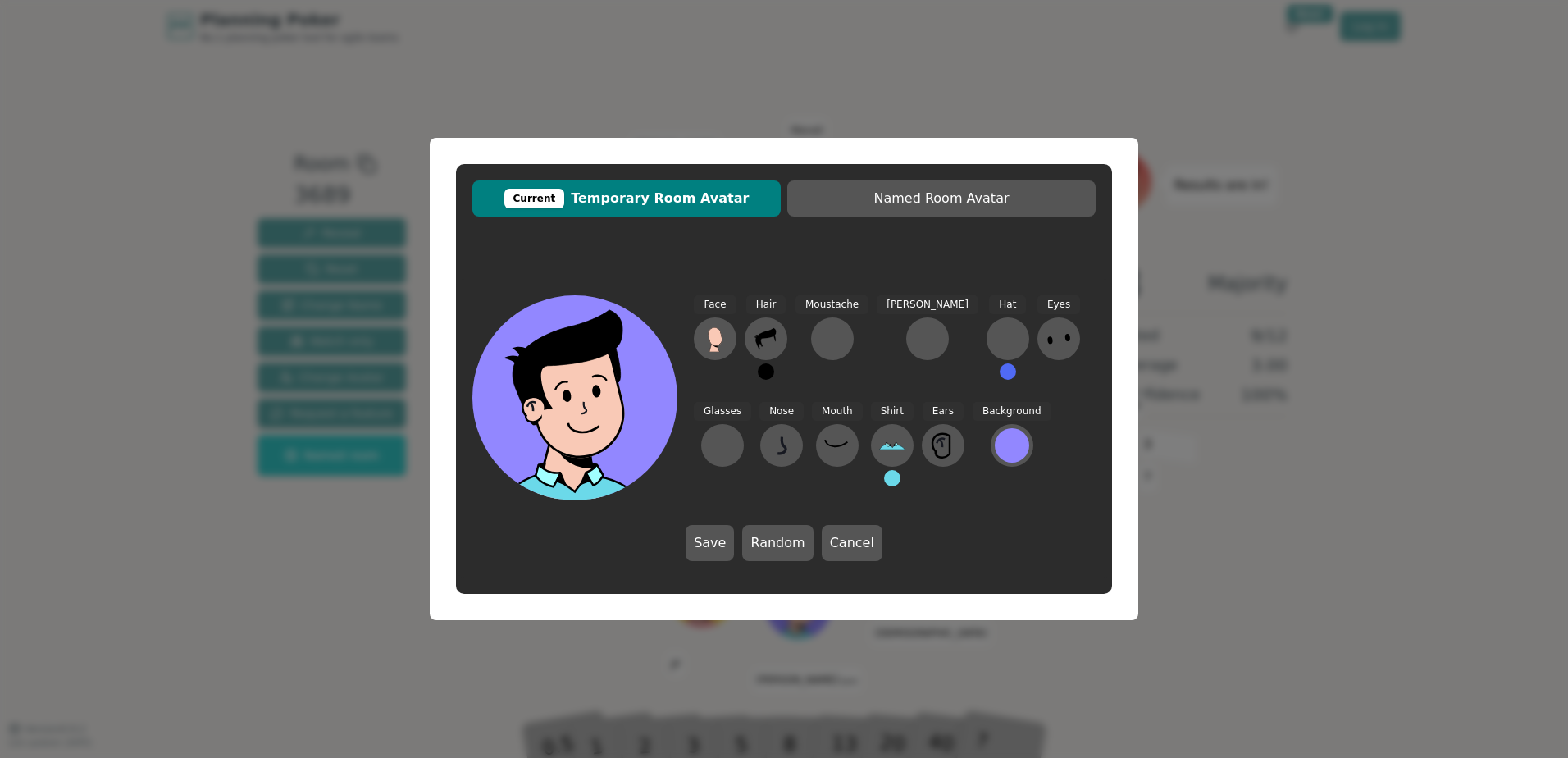
click at [1452, 220] on div "Current Temporary Room Avatar Named Room Avatar Face Hair Moustache [PERSON_NAM…" at bounding box center [784, 379] width 1568 height 758
